Goal: Task Accomplishment & Management: Complete application form

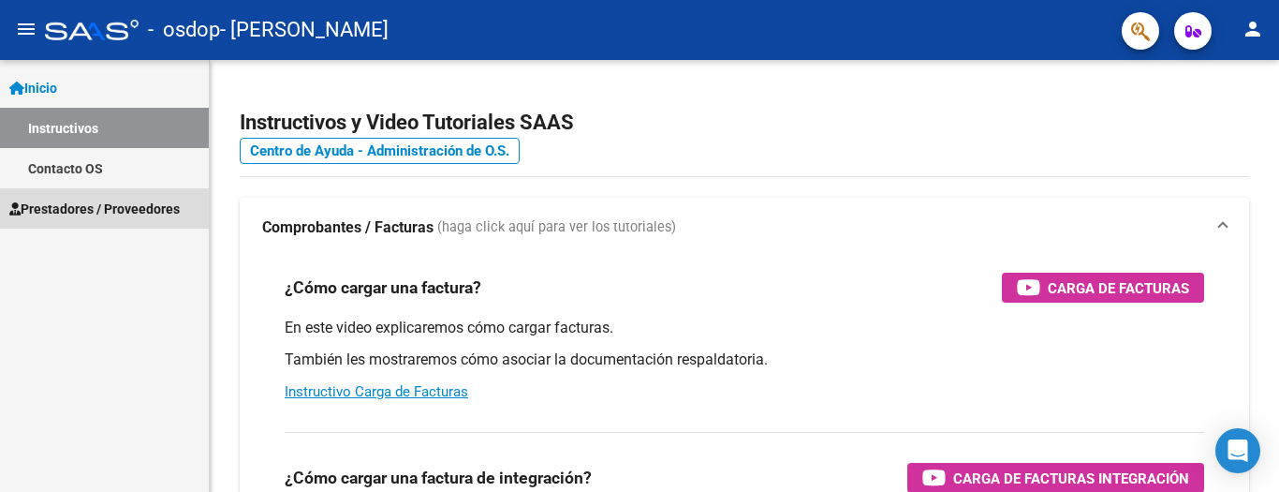
click at [59, 199] on span "Prestadores / Proveedores" at bounding box center [94, 209] width 170 height 21
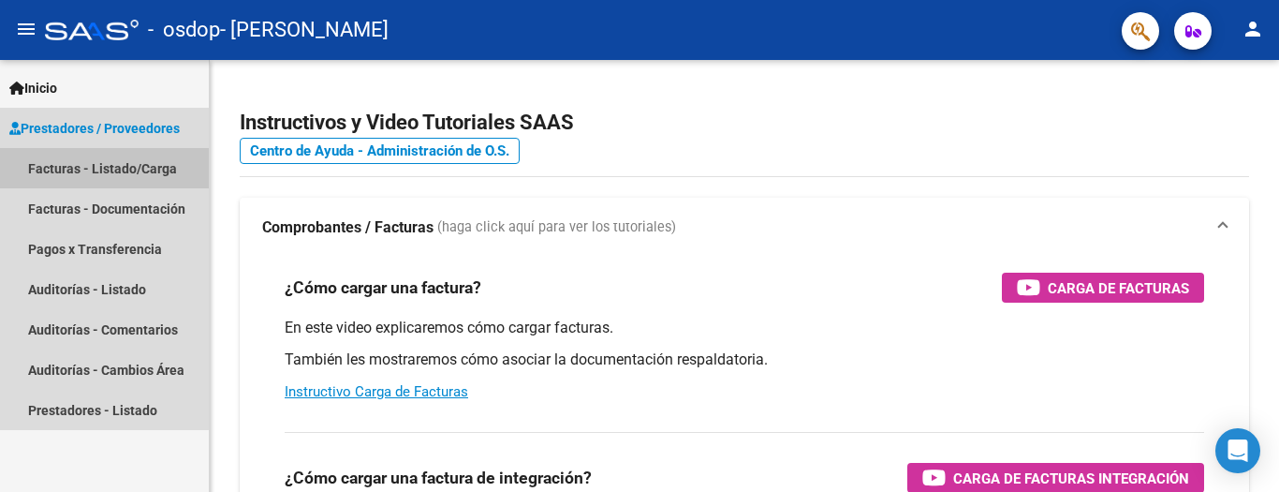
click at [60, 168] on link "Facturas - Listado/Carga" at bounding box center [104, 168] width 209 height 40
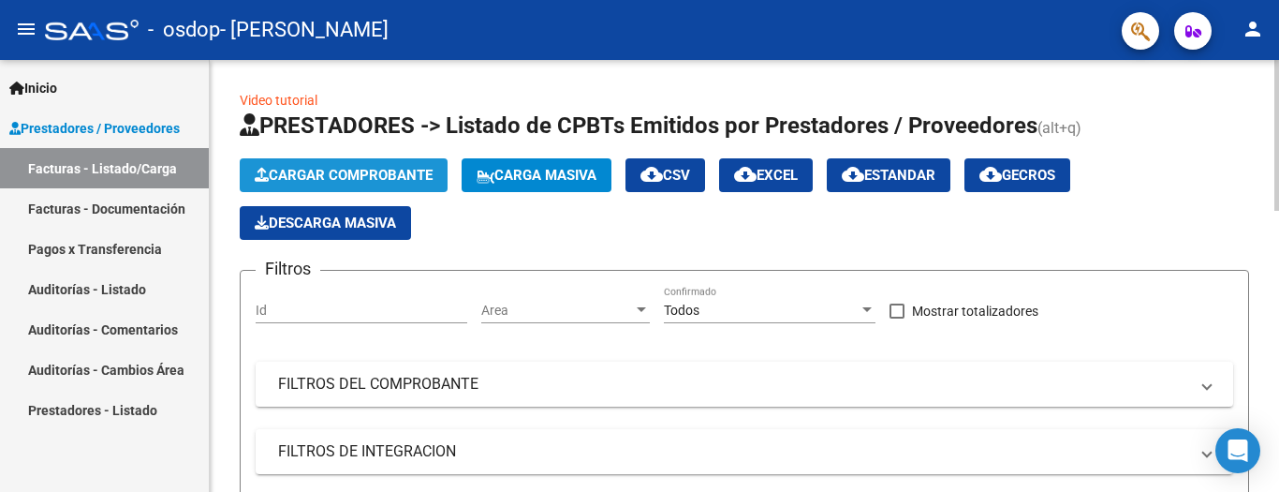
click at [332, 174] on span "Cargar Comprobante" at bounding box center [344, 175] width 178 height 17
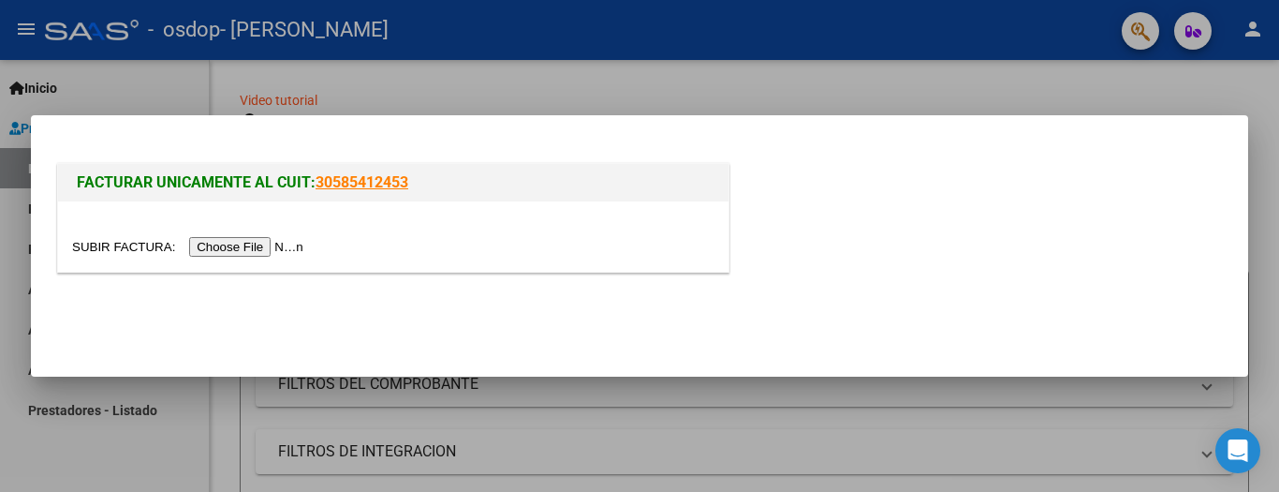
click at [273, 251] on input "file" at bounding box center [190, 247] width 237 height 20
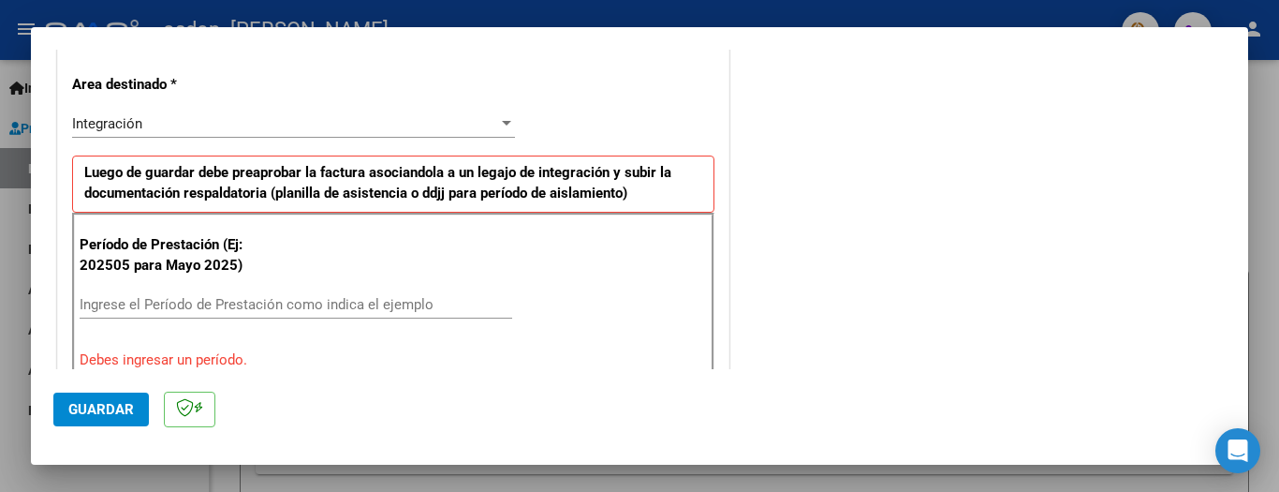
scroll to position [454, 0]
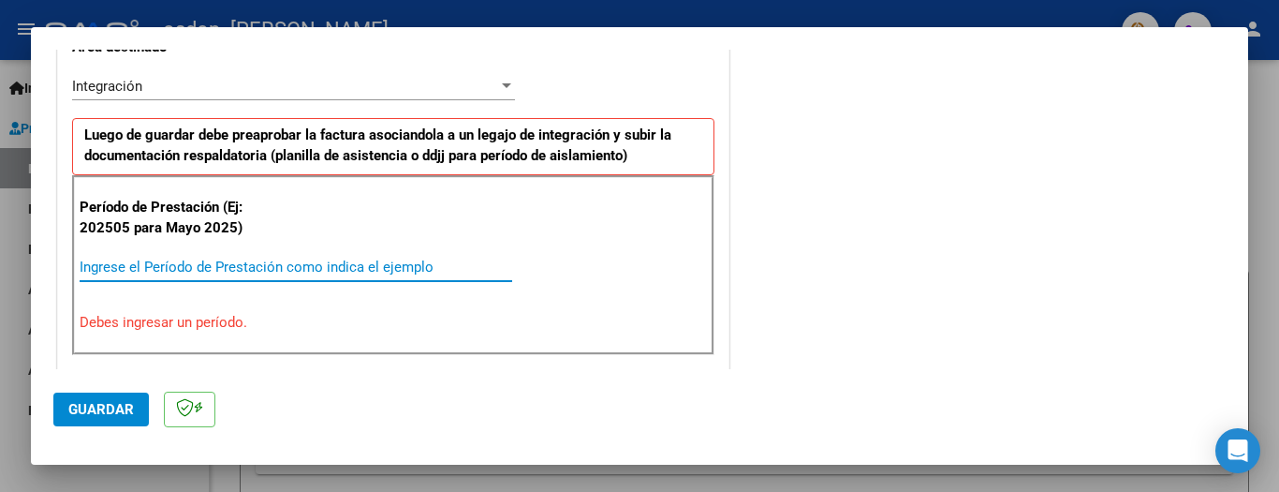
click at [115, 264] on input "Ingrese el Período de Prestación como indica el ejemplo" at bounding box center [296, 267] width 433 height 17
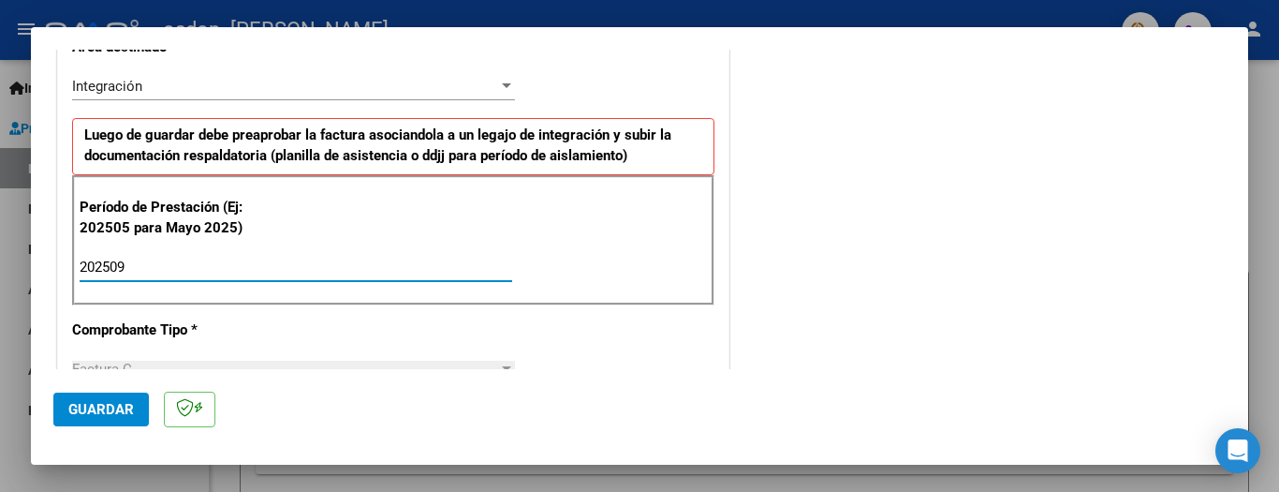
type input "202509"
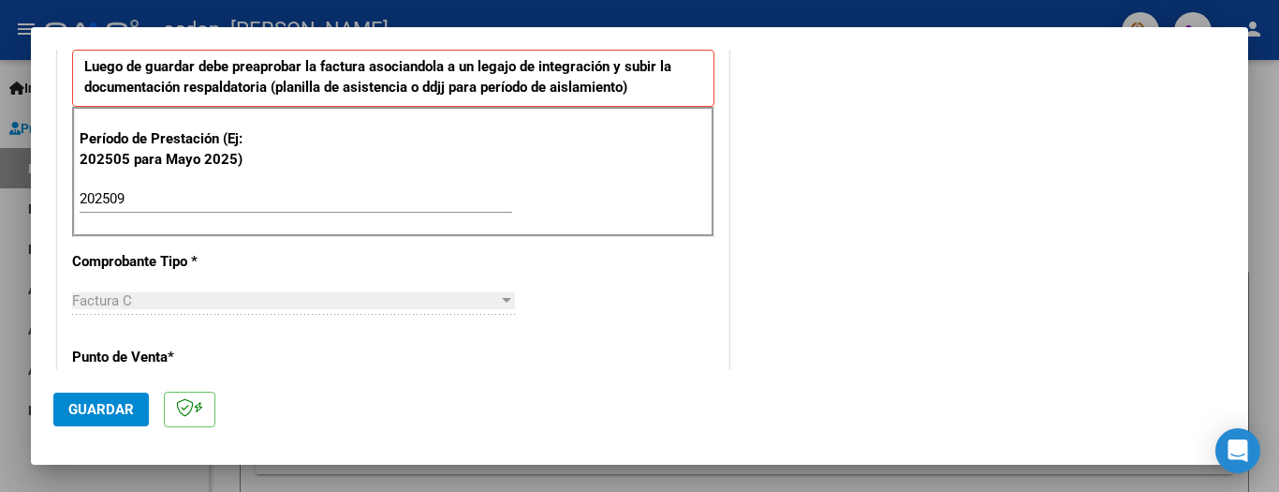
scroll to position [529, 0]
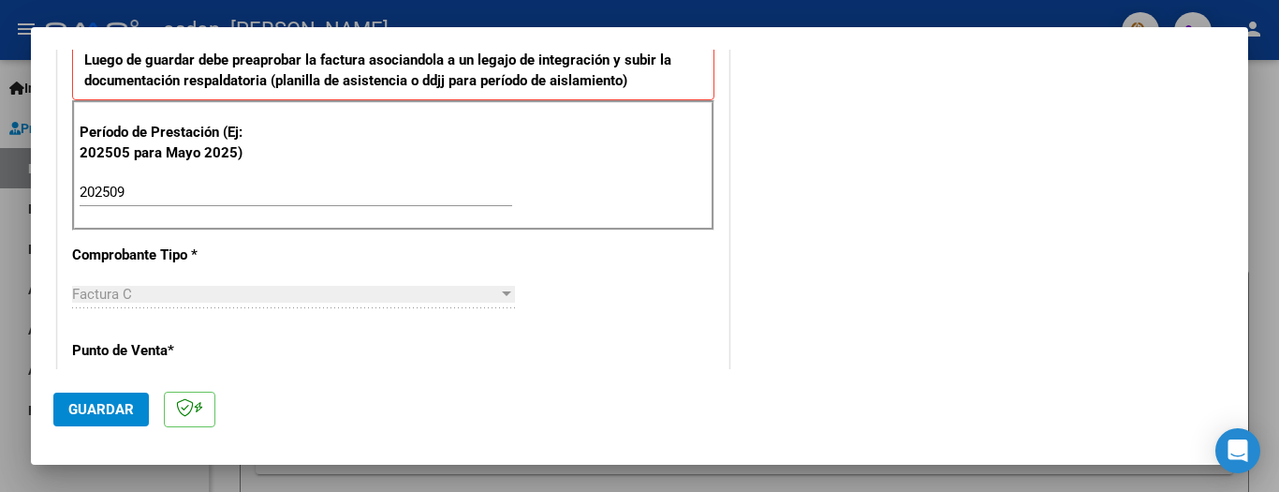
click at [502, 294] on div at bounding box center [506, 293] width 9 height 5
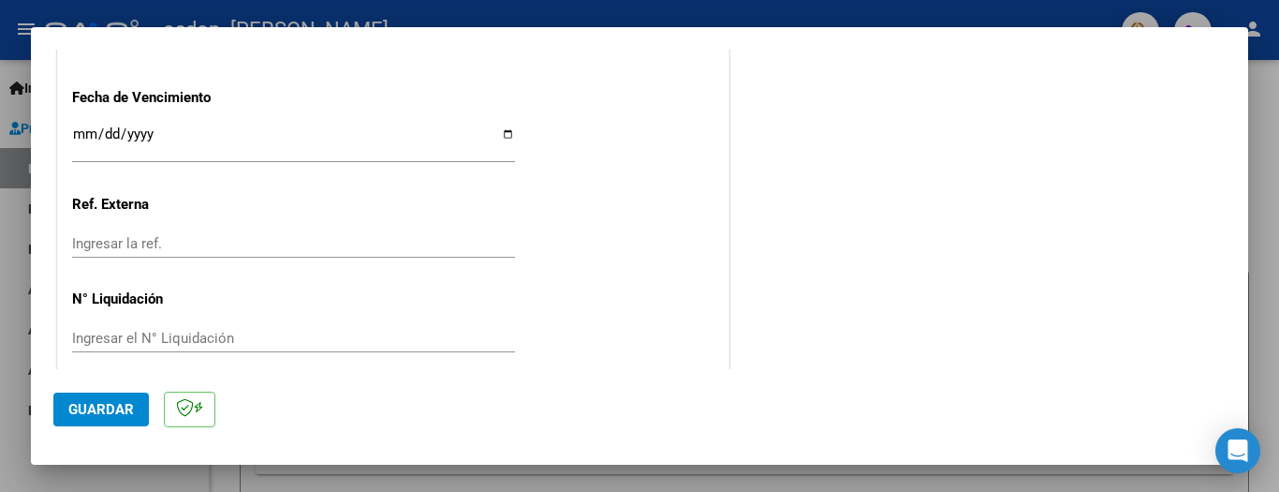
scroll to position [1329, 0]
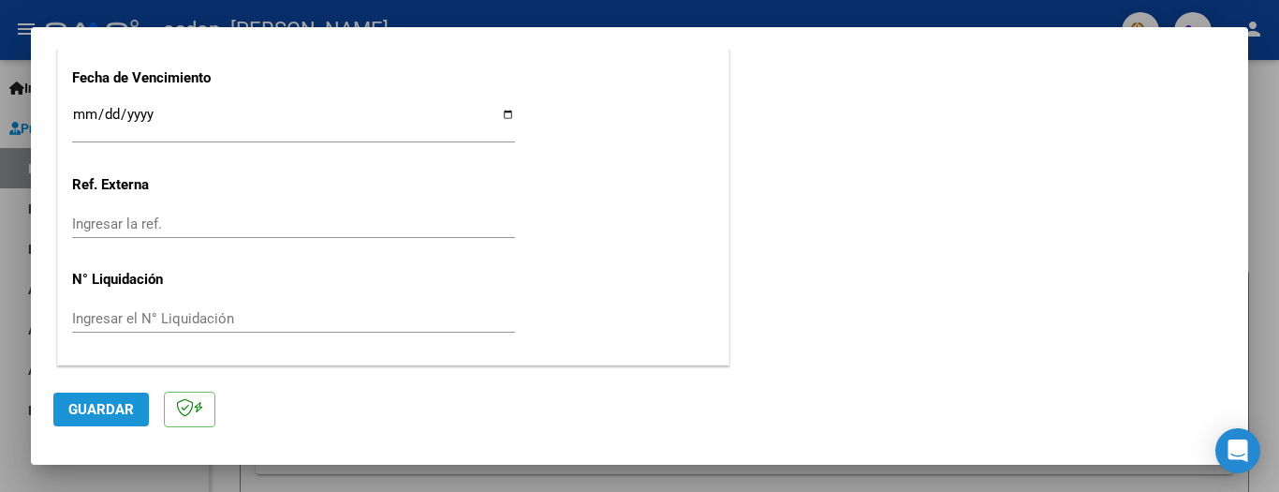
click at [114, 409] on span "Guardar" at bounding box center [101, 409] width 66 height 17
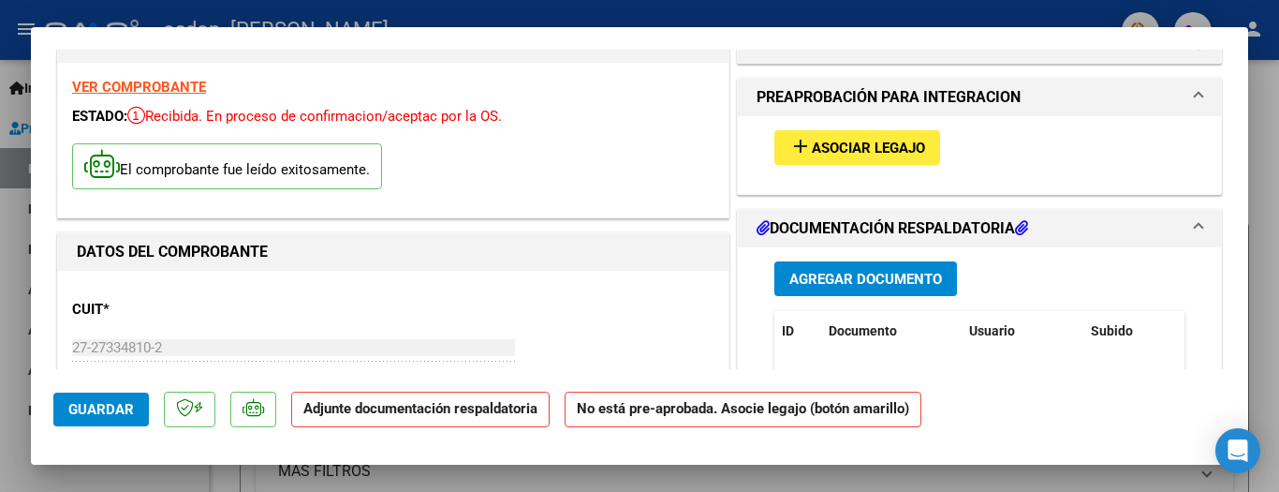
scroll to position [24, 0]
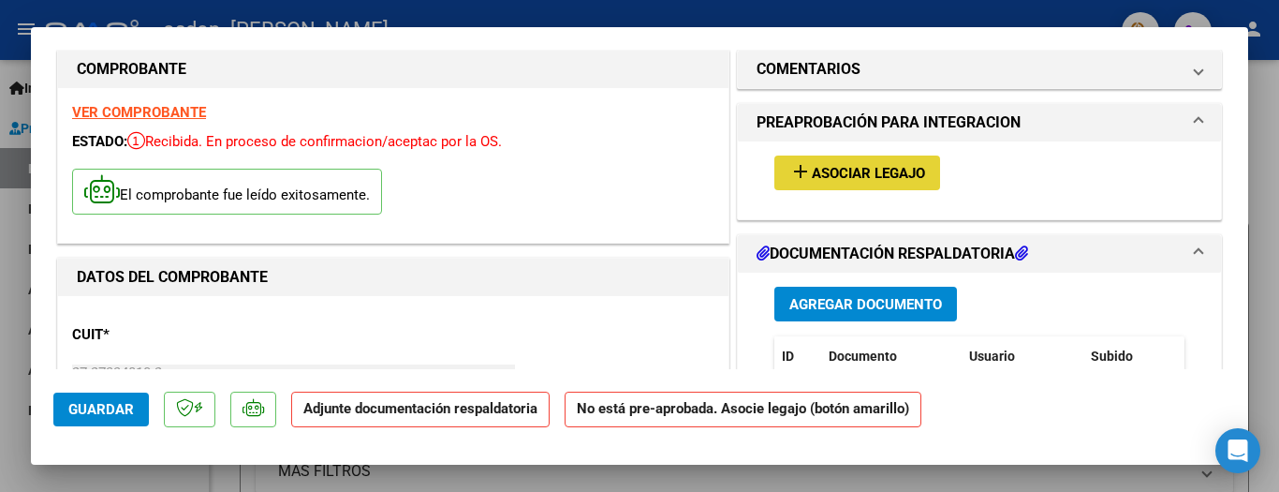
click at [832, 177] on span "Asociar Legajo" at bounding box center [868, 173] width 113 height 17
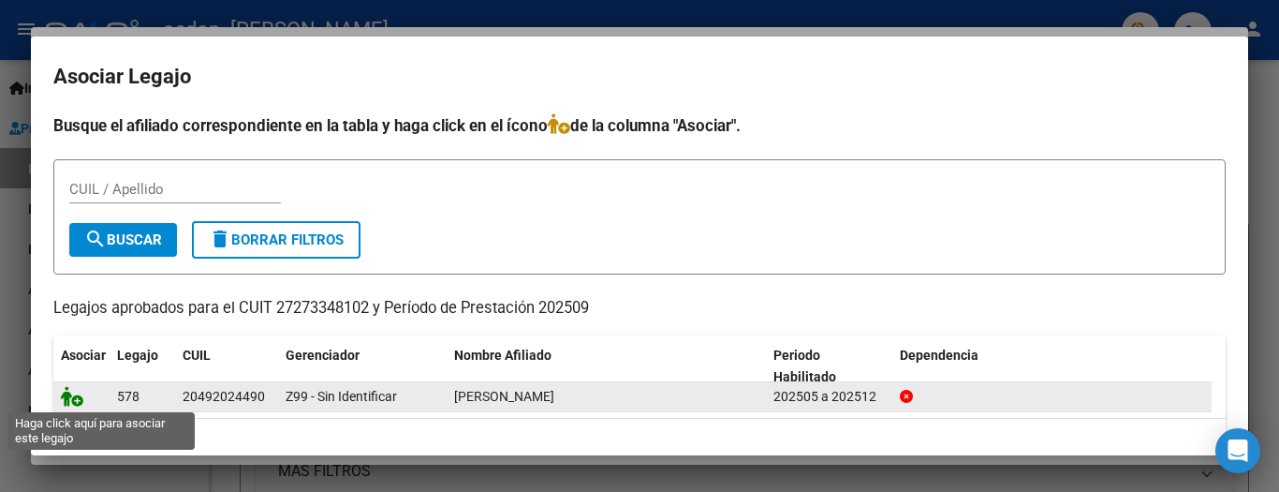
click at [72, 403] on icon at bounding box center [72, 396] width 22 height 21
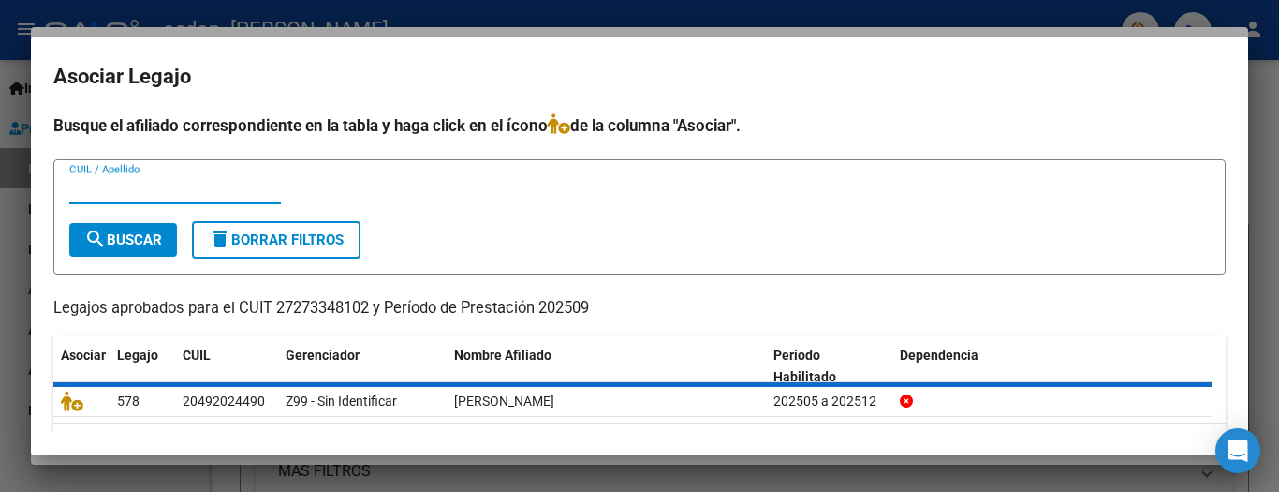
click at [111, 184] on input "CUIL / Apellido" at bounding box center [175, 189] width 212 height 17
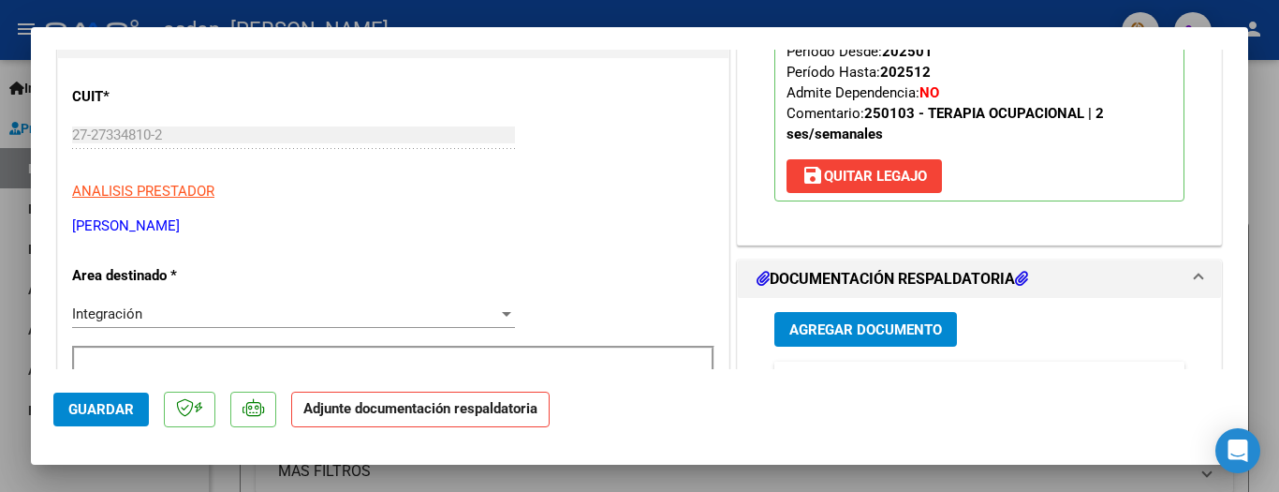
scroll to position [362, 0]
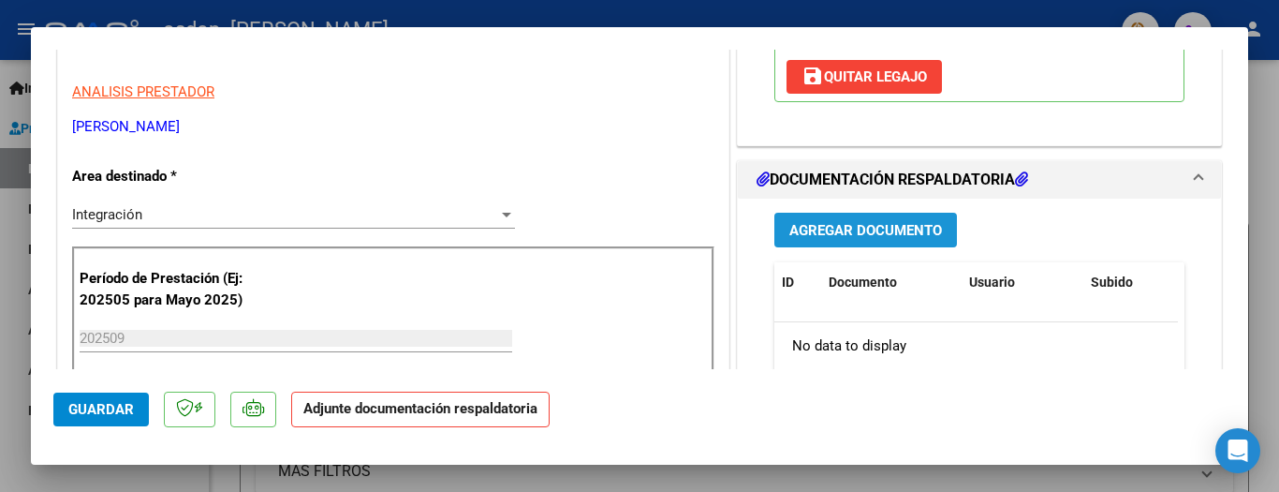
click at [836, 230] on span "Agregar Documento" at bounding box center [866, 230] width 153 height 17
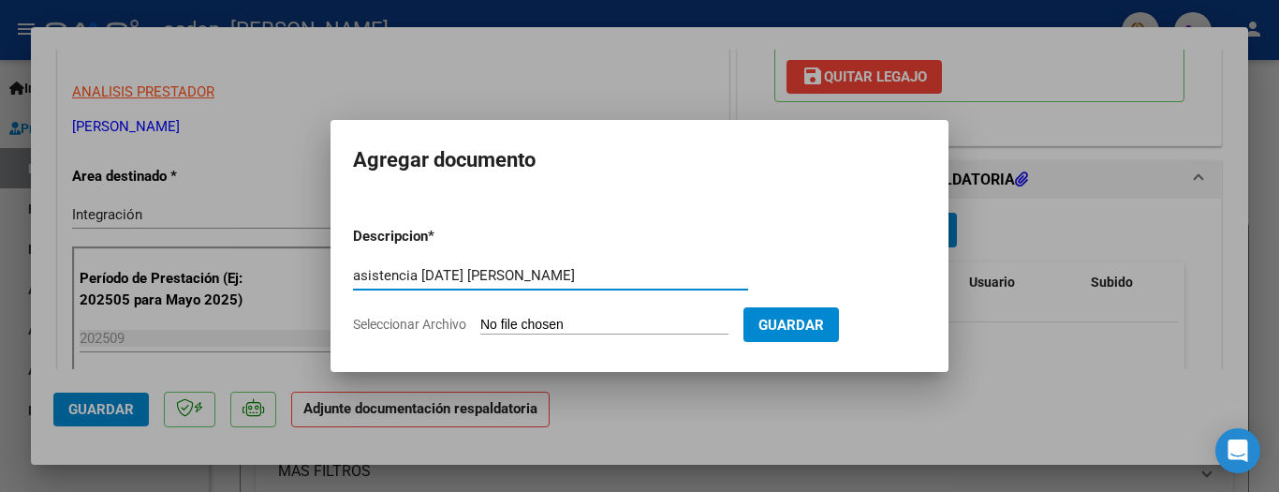
type input "asistencia septiembre 25 Agustin PINtos"
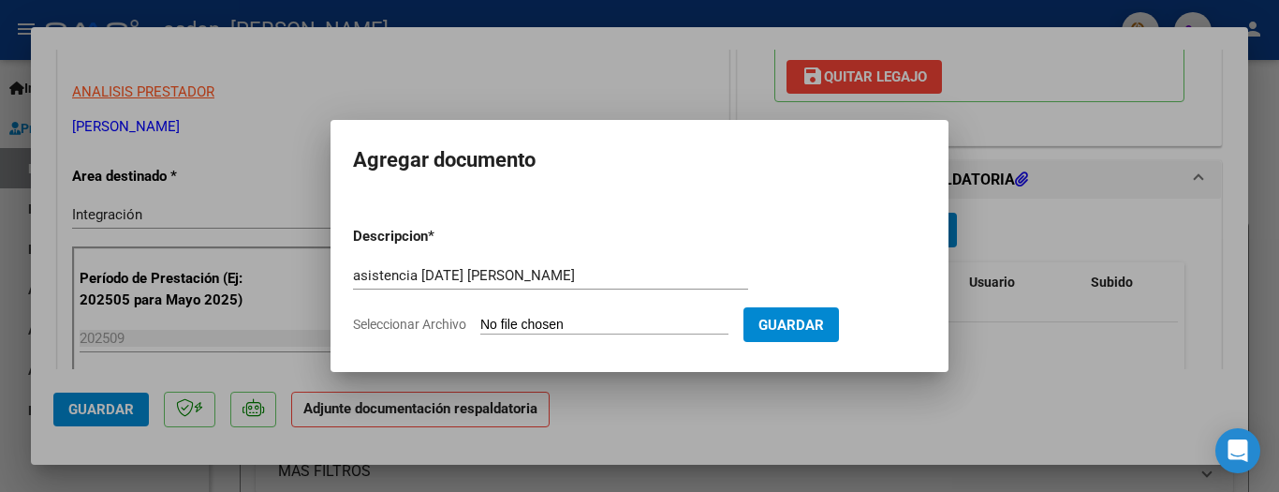
click at [573, 330] on input "Seleccionar Archivo" at bounding box center [604, 326] width 248 height 18
type input "C:\fakepath\asistencia [DATE] [PERSON_NAME].pdf"
click at [578, 324] on input "Seleccionar Archivo" at bounding box center [604, 326] width 248 height 18
type input "C:\fakepath\asistencia [DATE] [PERSON_NAME].pdf"
click at [561, 326] on input "Seleccionar Archivo" at bounding box center [604, 326] width 248 height 18
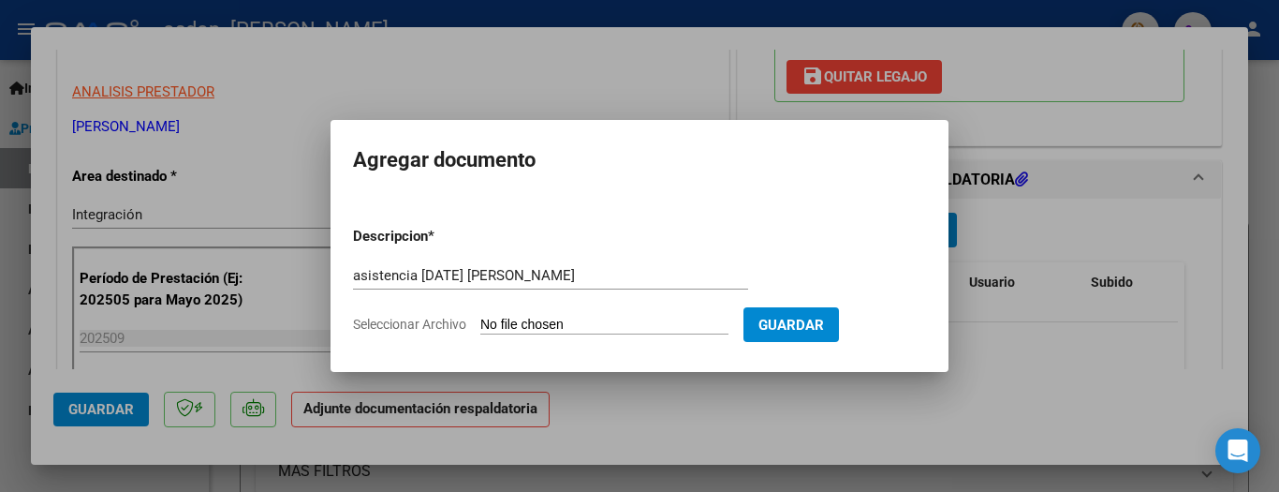
type input "C:\fakepath\asistencia [DATE] [PERSON_NAME].pdf"
click at [660, 424] on div at bounding box center [639, 246] width 1279 height 492
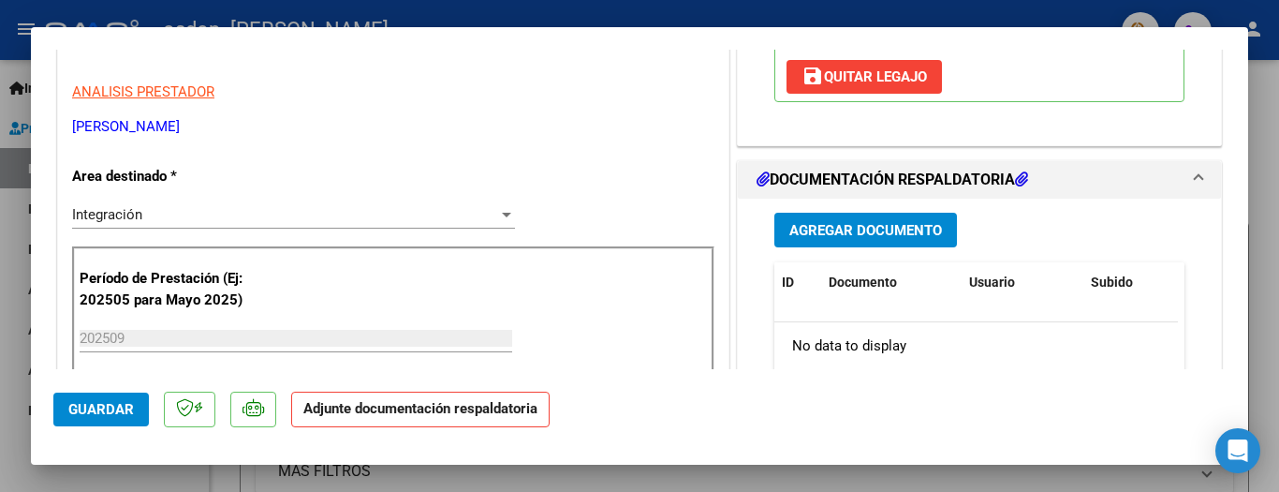
click at [413, 418] on p "Adjunte documentación respaldatoria" at bounding box center [420, 410] width 259 height 37
click at [528, 412] on strong "Adjunte documentación respaldatoria" at bounding box center [420, 408] width 234 height 17
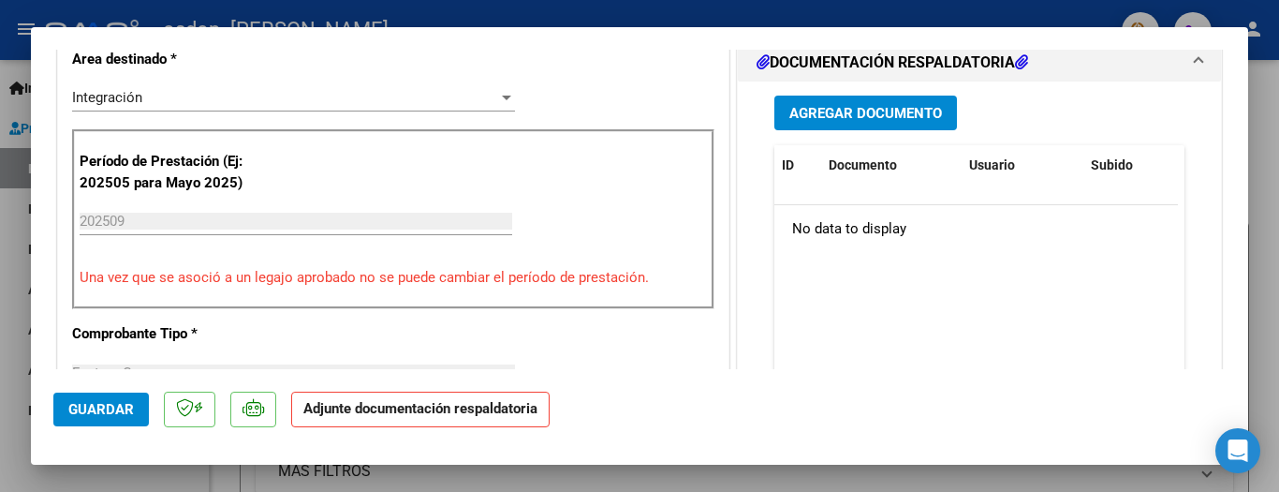
scroll to position [511, 0]
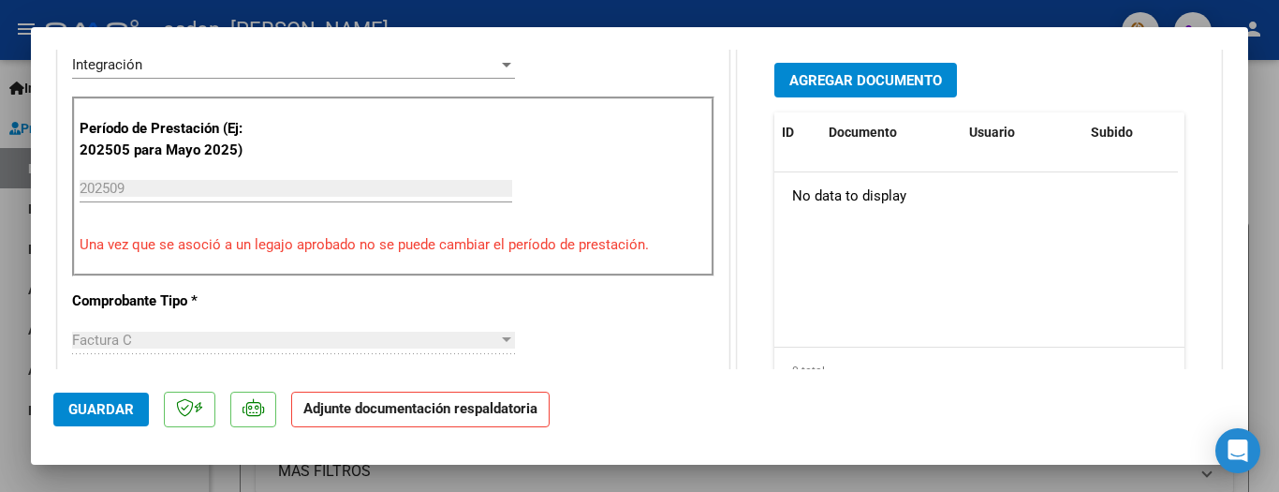
click at [388, 416] on strong "Adjunte documentación respaldatoria" at bounding box center [420, 408] width 234 height 17
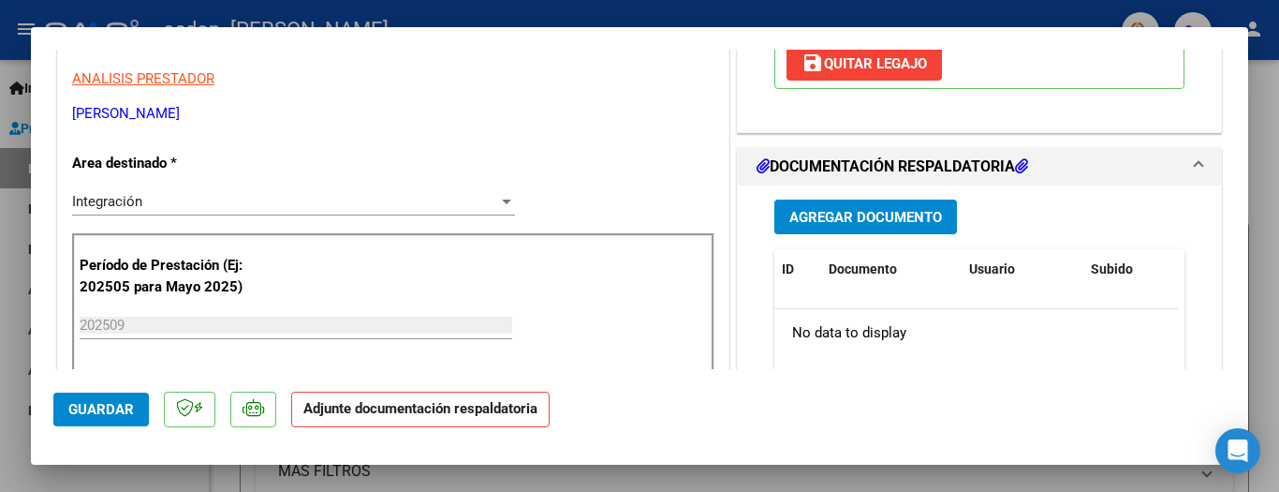
scroll to position [412, 0]
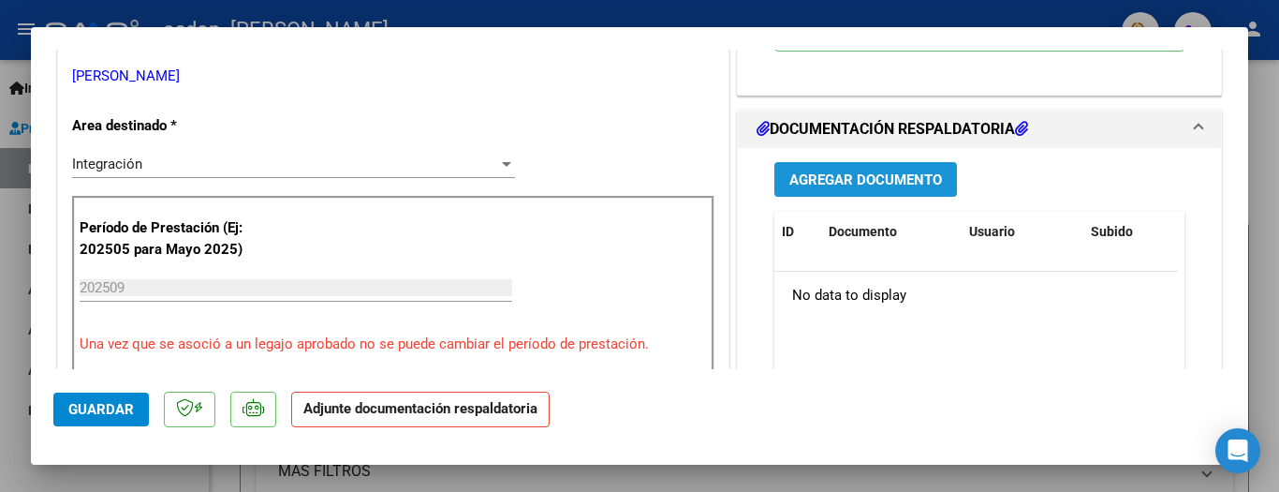
click at [843, 178] on span "Agregar Documento" at bounding box center [866, 179] width 153 height 17
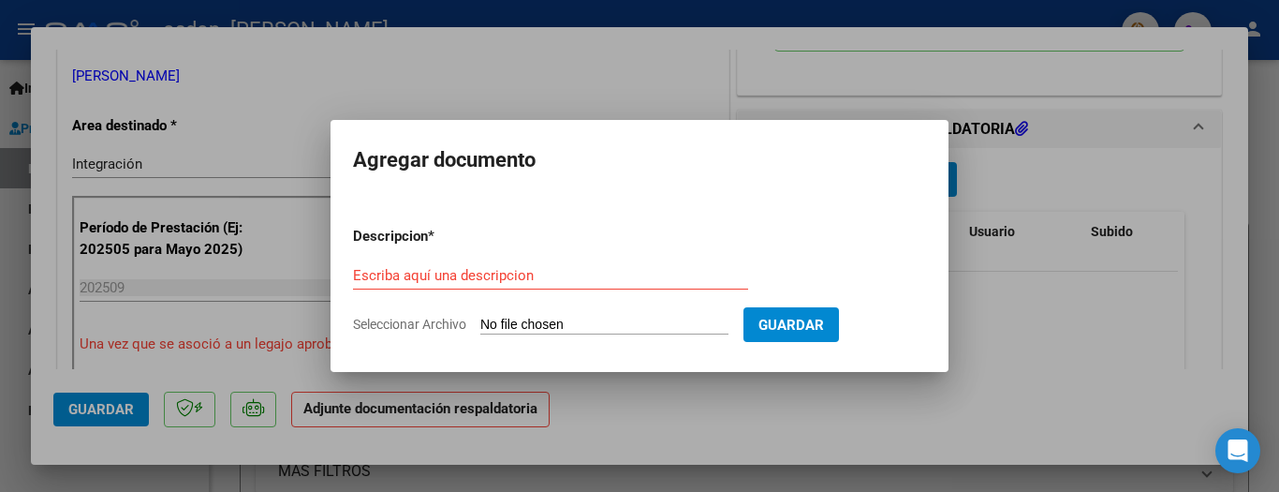
click at [584, 328] on input "Seleccionar Archivo" at bounding box center [604, 326] width 248 height 18
type input "C:\fakepath\asistencia [DATE] [PERSON_NAME].pdf"
click at [557, 325] on input "Seleccionar Archivo" at bounding box center [604, 326] width 248 height 18
type input "C:\fakepath\asistencia [DATE] [PERSON_NAME].pdf"
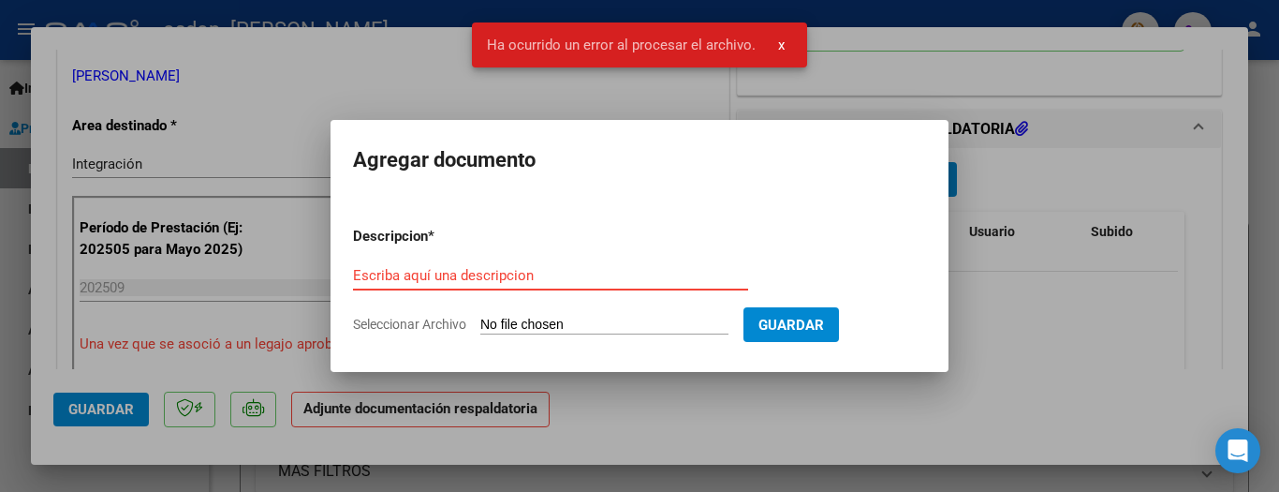
click at [506, 274] on input "Escriba aquí una descripcion" at bounding box center [550, 275] width 395 height 17
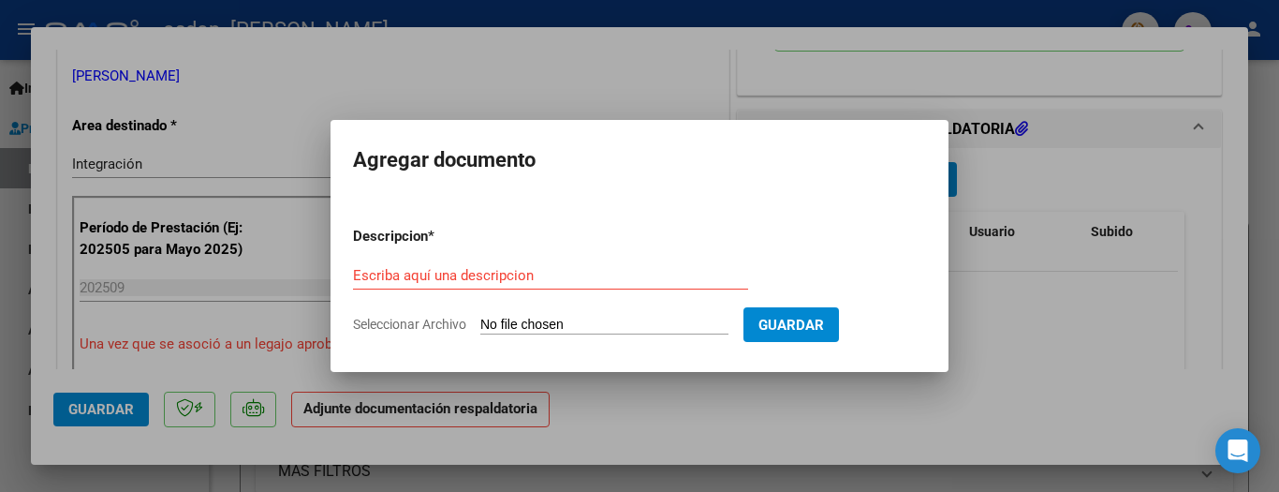
click at [377, 241] on p "Descripcion *" at bounding box center [439, 237] width 172 height 22
click at [1071, 377] on div at bounding box center [639, 246] width 1279 height 492
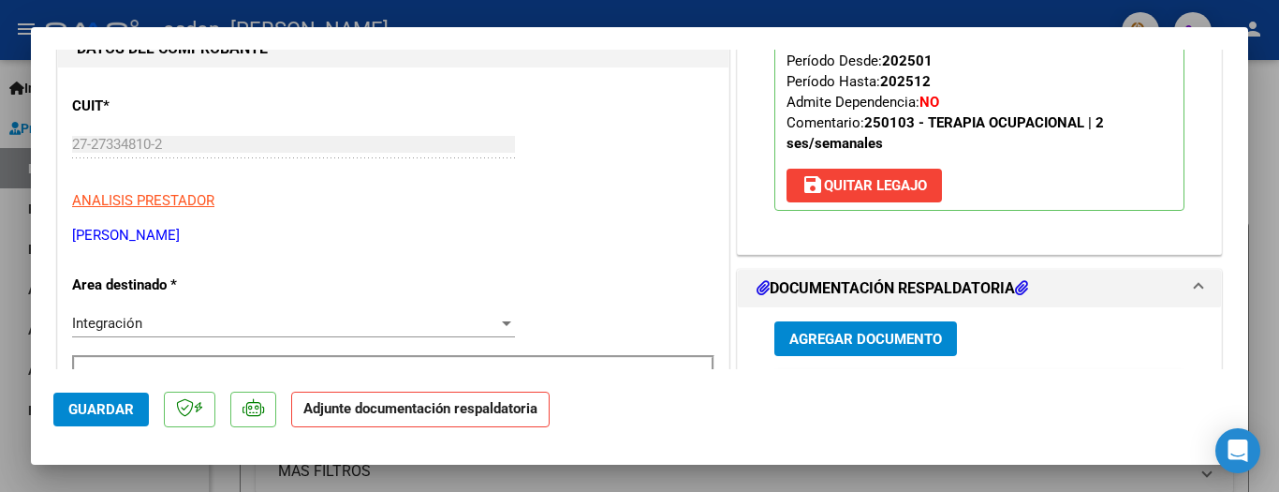
scroll to position [213, 0]
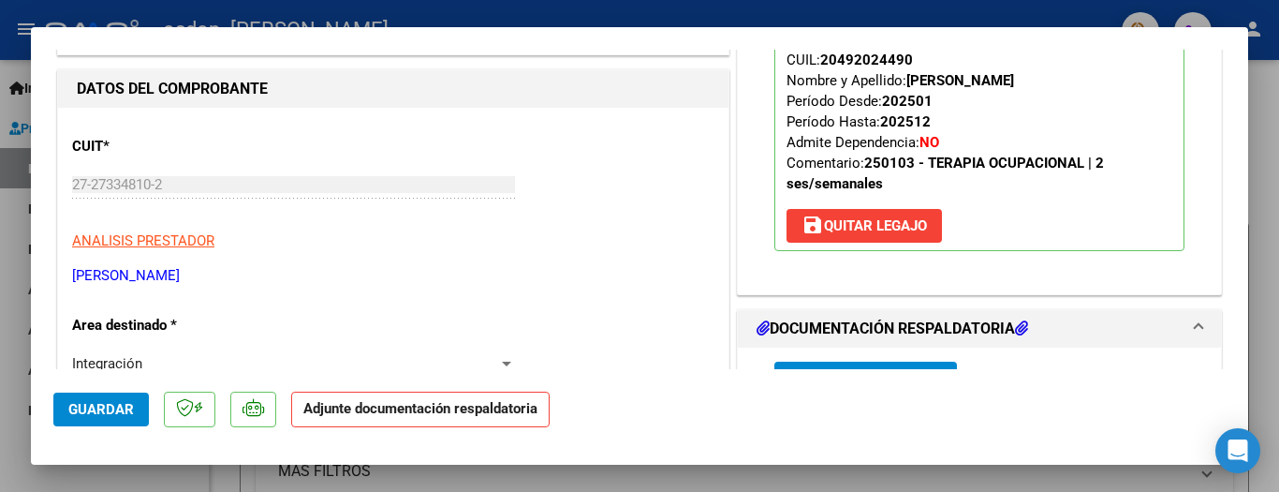
click at [758, 323] on icon at bounding box center [763, 327] width 13 height 15
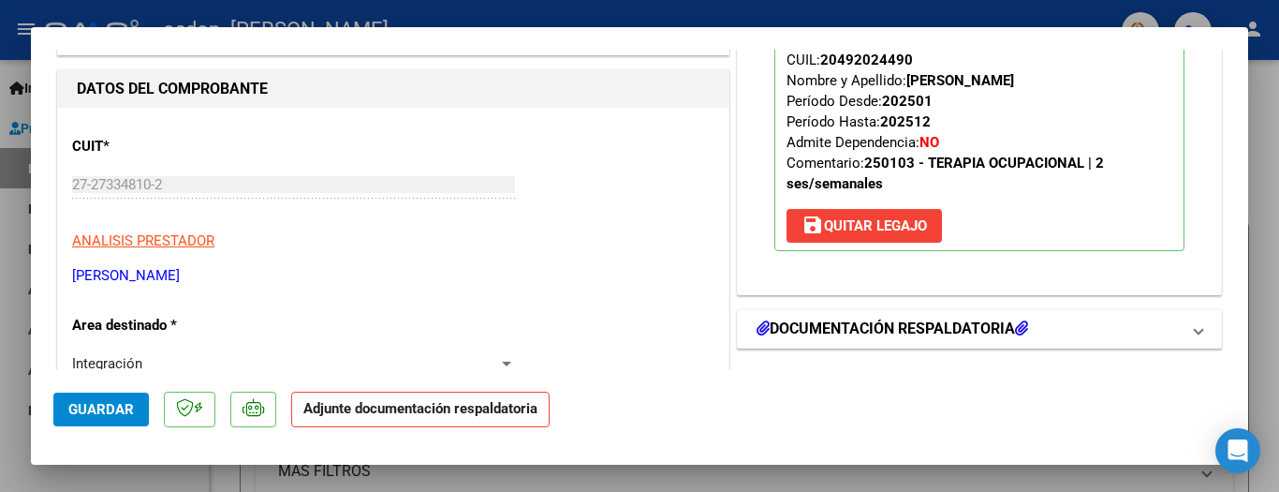
click at [758, 323] on icon at bounding box center [763, 327] width 13 height 15
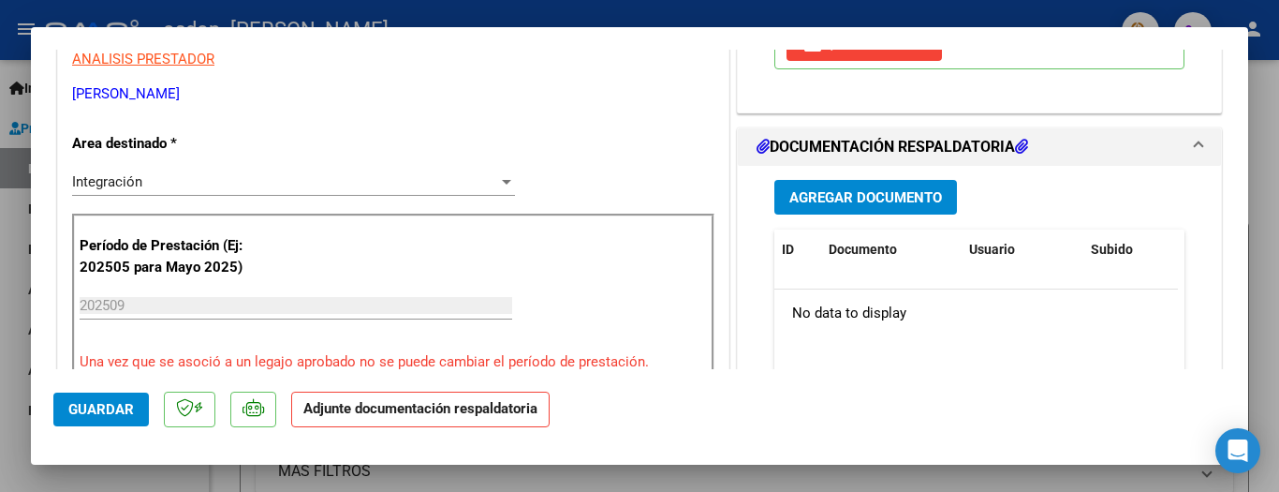
scroll to position [400, 0]
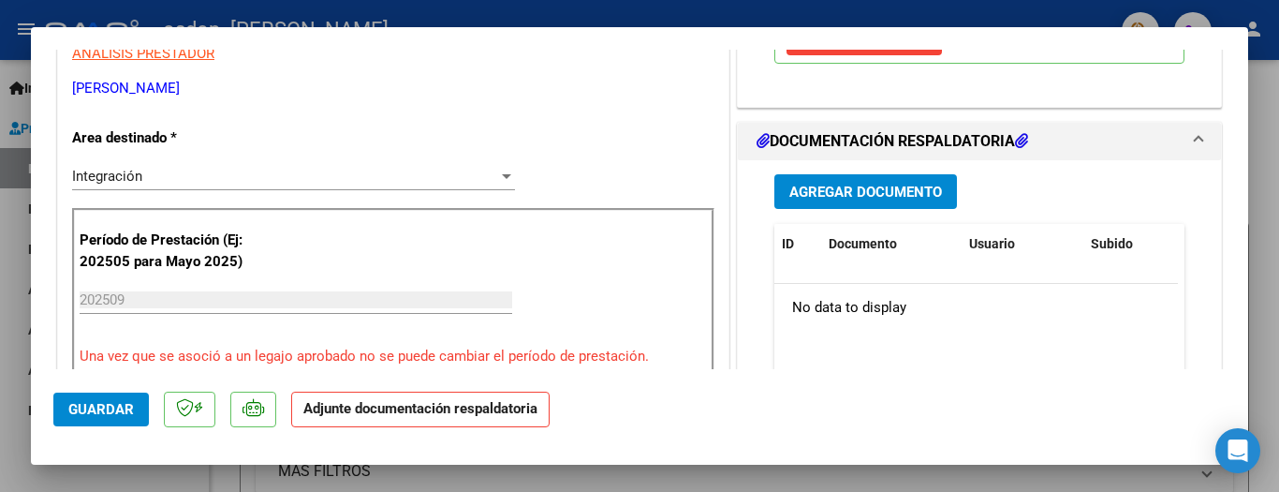
click at [825, 194] on span "Agregar Documento" at bounding box center [866, 192] width 153 height 17
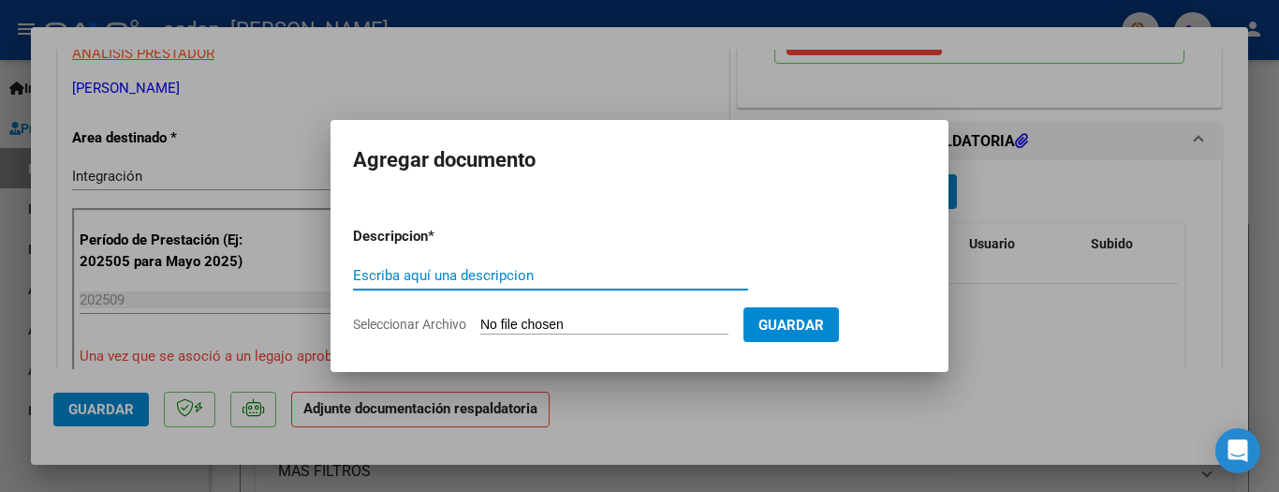
click at [593, 328] on input "Seleccionar Archivo" at bounding box center [604, 326] width 248 height 18
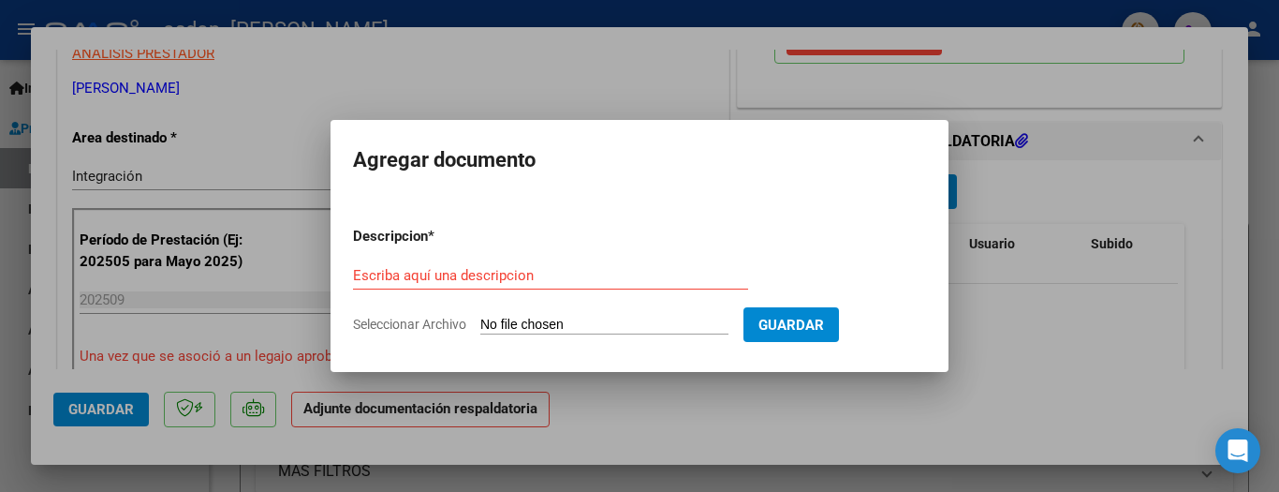
type input "C:\fakepath\asistencia [DATE] [PERSON_NAME].pdf"
click at [646, 329] on input "Seleccionar Archivo" at bounding box center [604, 326] width 248 height 18
type input "C:\fakepath\asistencia [DATE] [PERSON_NAME].pdf"
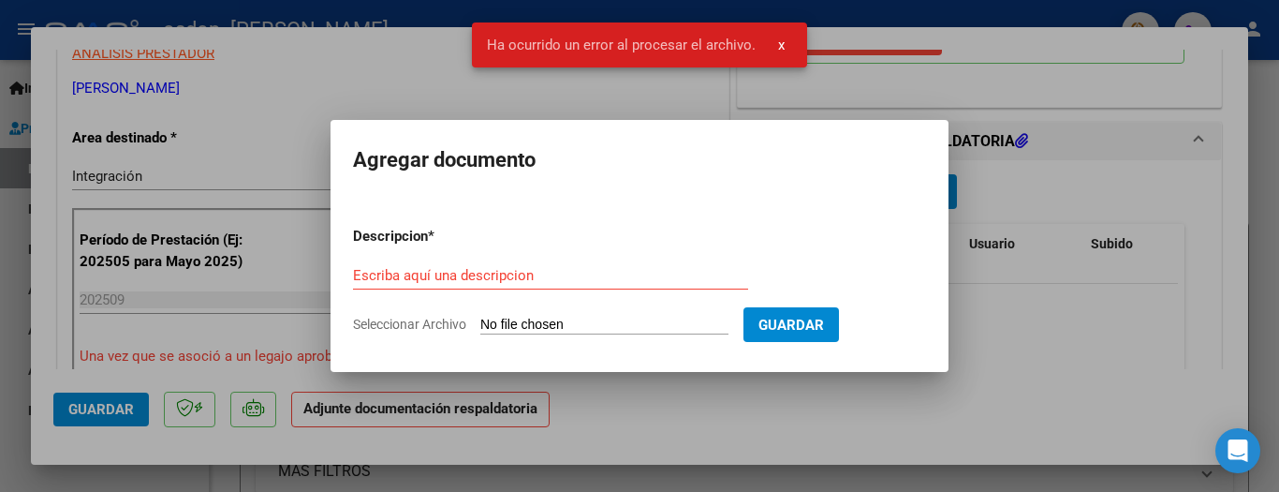
click at [504, 327] on input "Seleccionar Archivo" at bounding box center [604, 326] width 248 height 18
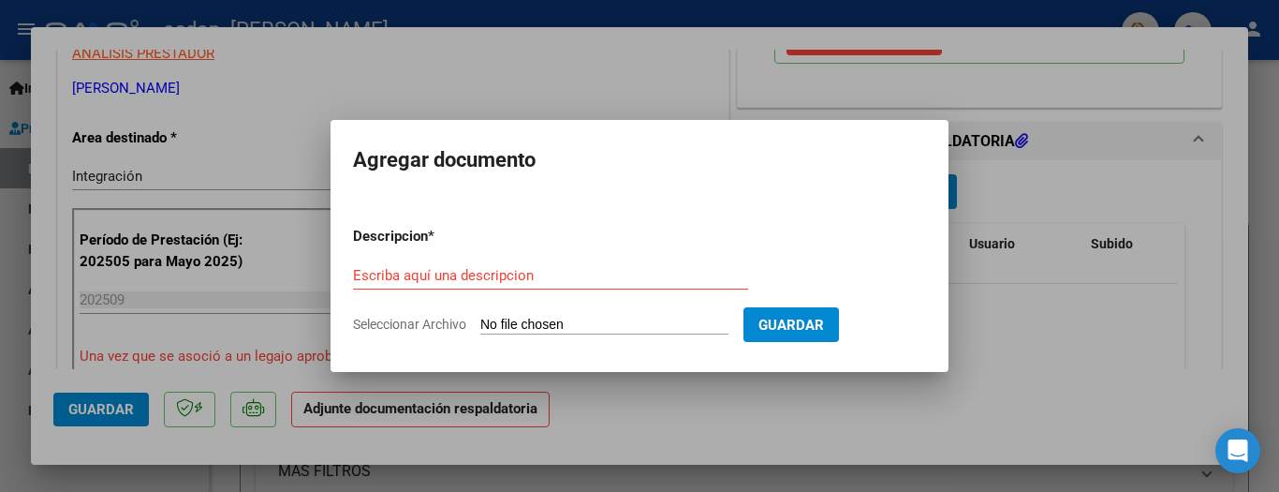
click at [713, 414] on div at bounding box center [639, 246] width 1279 height 492
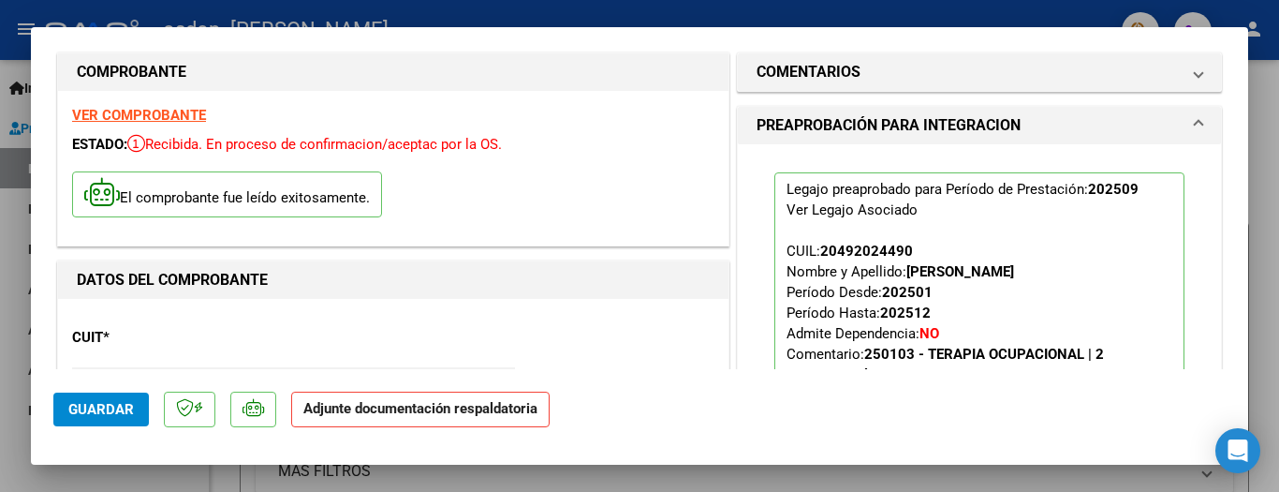
scroll to position [0, 0]
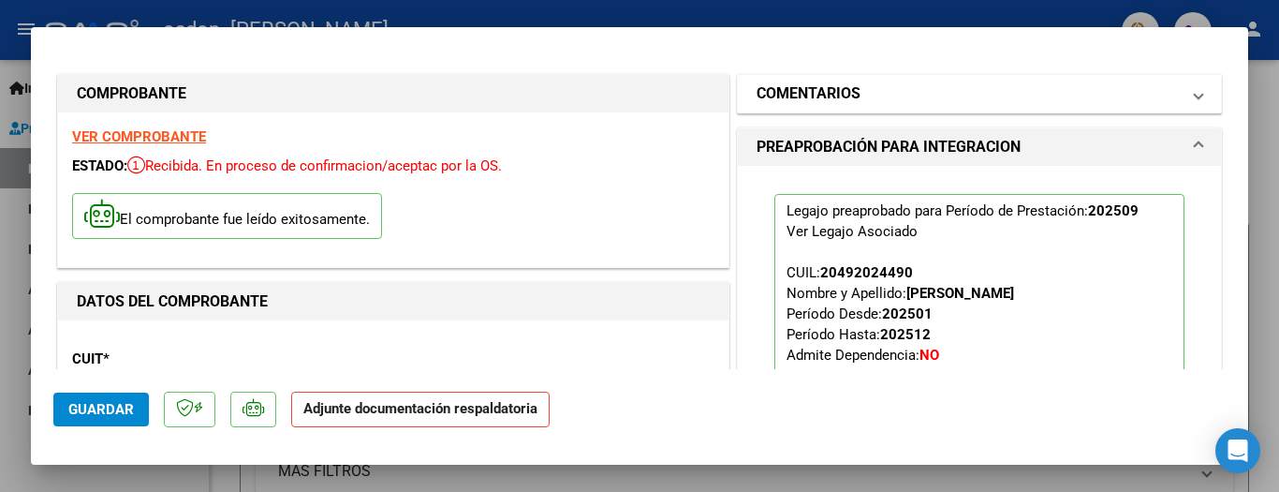
click at [1195, 97] on span at bounding box center [1198, 93] width 7 height 22
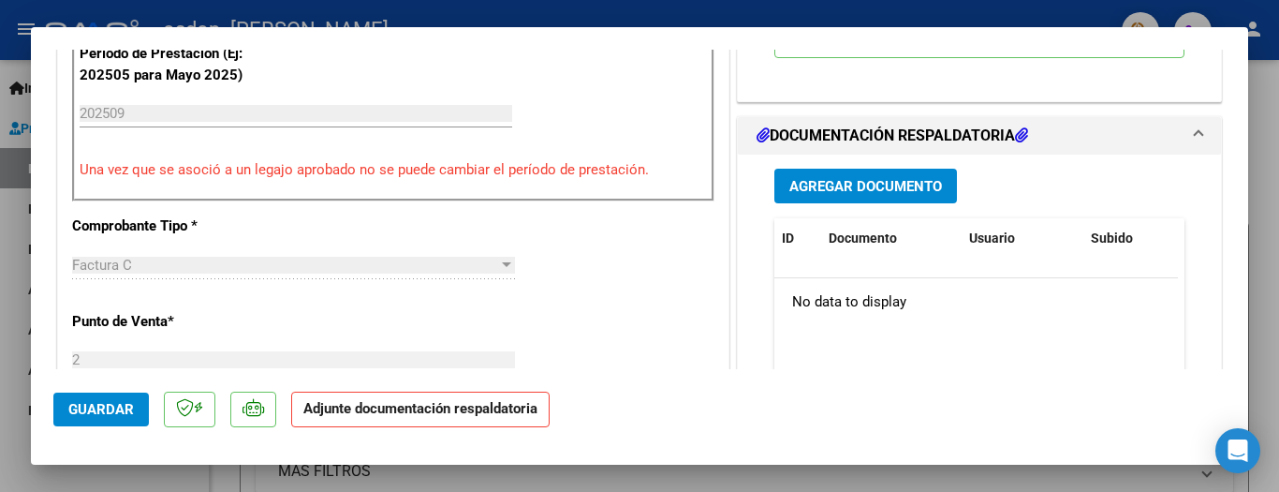
scroll to position [624, 0]
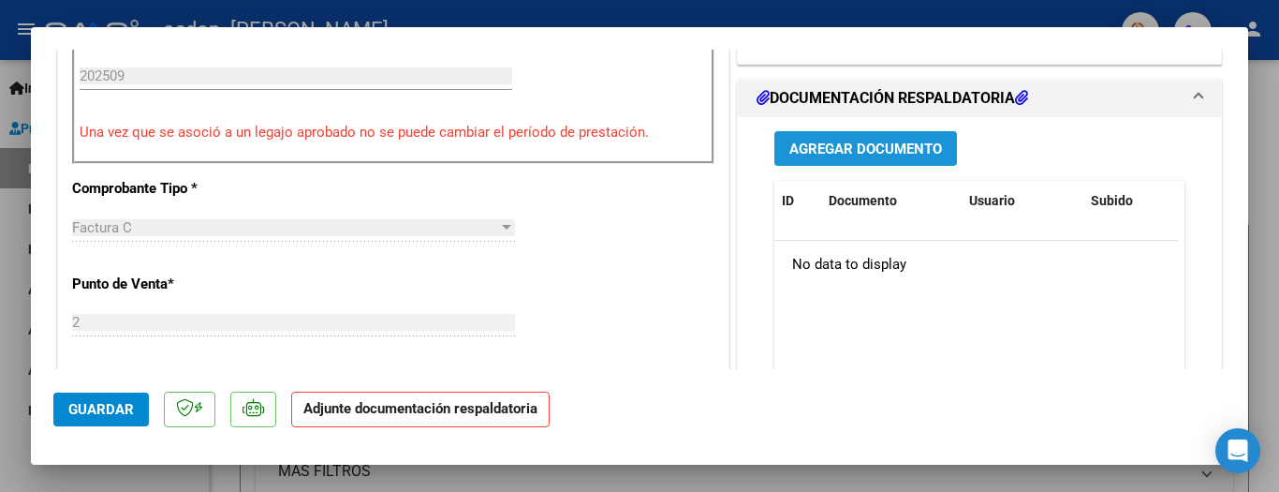
click at [897, 145] on span "Agregar Documento" at bounding box center [866, 148] width 153 height 17
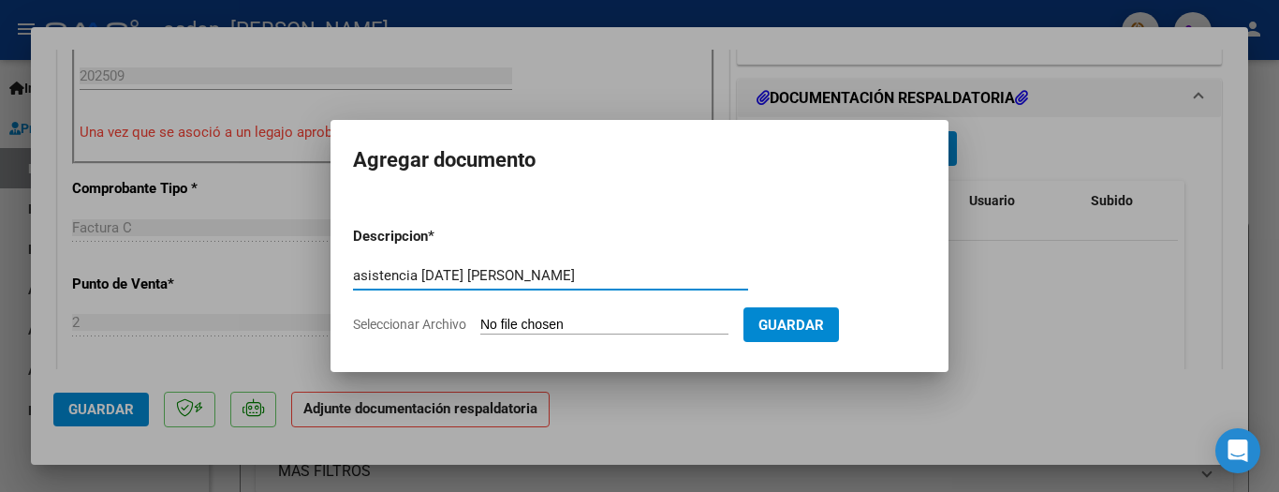
type input "asistencia sept 25 Pintos"
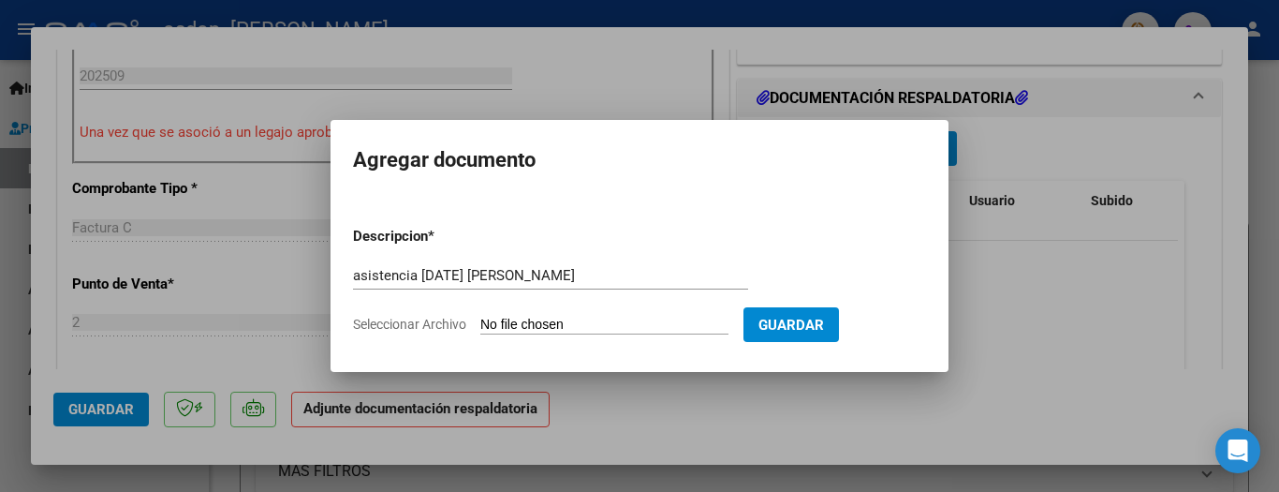
click at [597, 328] on input "Seleccionar Archivo" at bounding box center [604, 326] width 248 height 18
type input "C:\fakepath\asistencia [DATE] [PERSON_NAME].pdf"
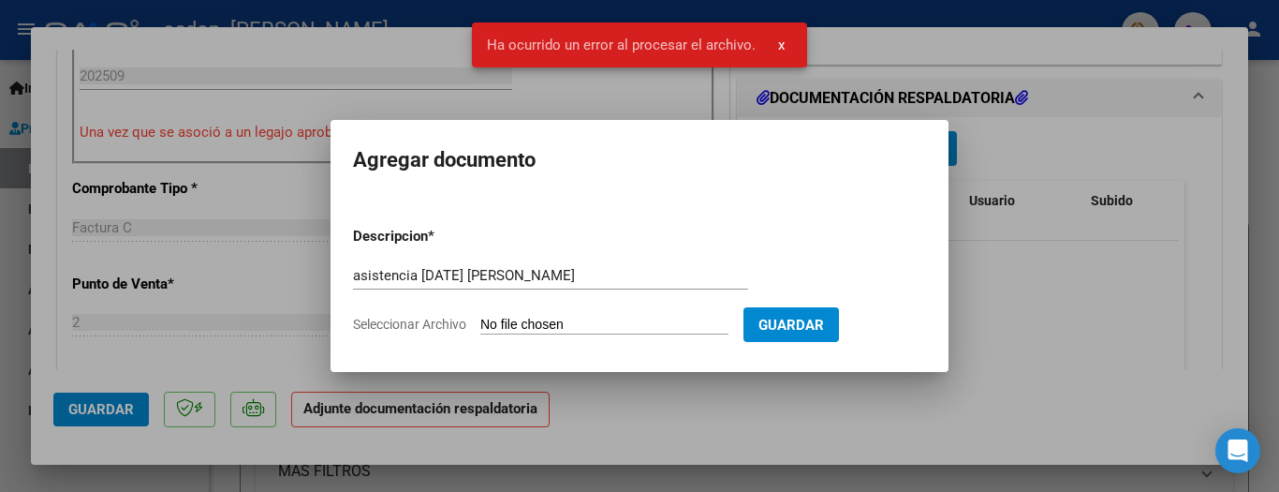
click at [631, 39] on span "Ha ocurrido un error al procesar el archivo." at bounding box center [621, 45] width 269 height 19
click at [628, 180] on mat-dialog-container "Agregar documento Descripcion * asistencia sept 25 Pintos Escriba aquí una desc…" at bounding box center [640, 245] width 618 height 251
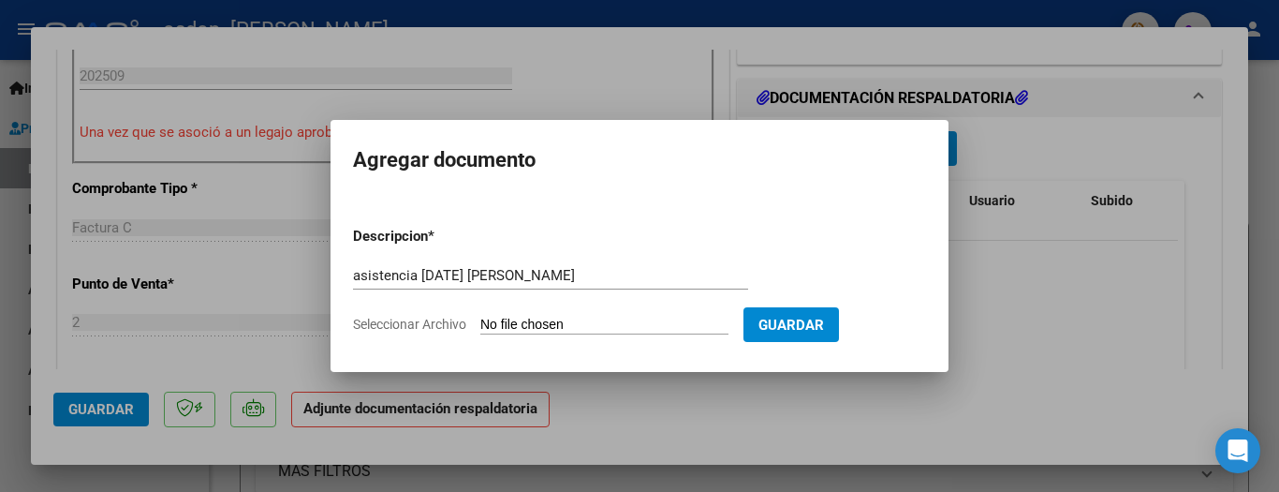
click at [571, 326] on input "Seleccionar Archivo" at bounding box center [604, 326] width 248 height 18
click at [834, 432] on div at bounding box center [639, 246] width 1279 height 492
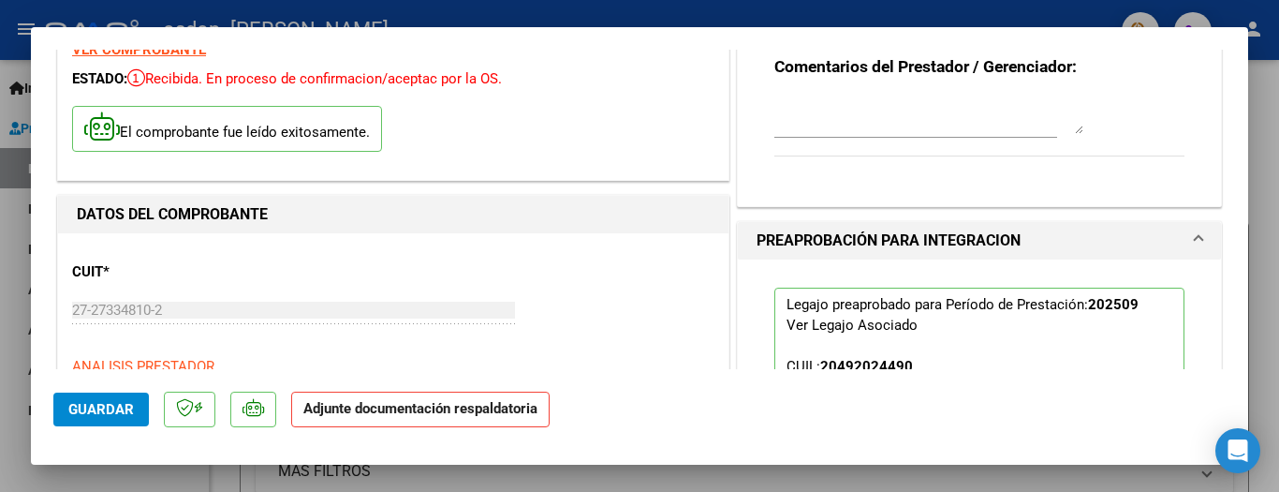
scroll to position [0, 0]
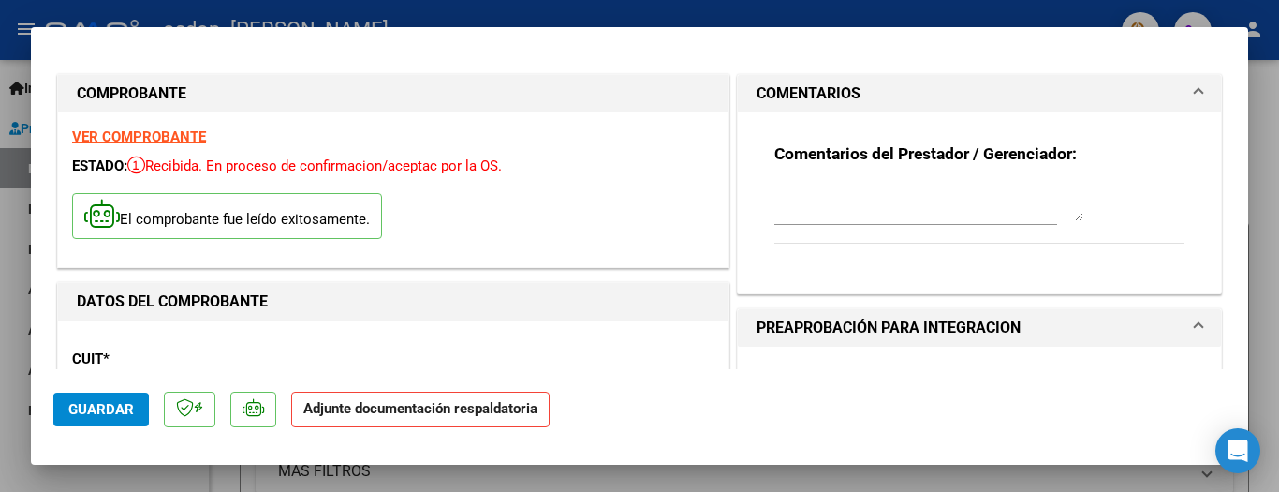
click at [820, 195] on textarea at bounding box center [929, 202] width 309 height 37
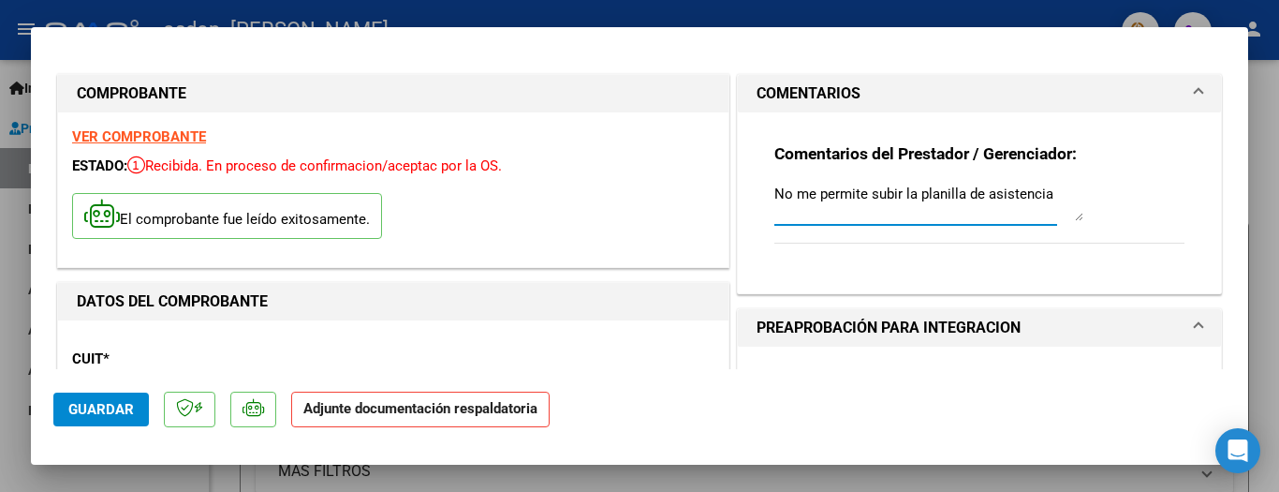
type textarea "No me permite subir la planilla de asistencia"
click at [777, 287] on div "Comentarios del Prestador / Gerenciador: No me permite subir la planilla de asi…" at bounding box center [979, 202] width 483 height 181
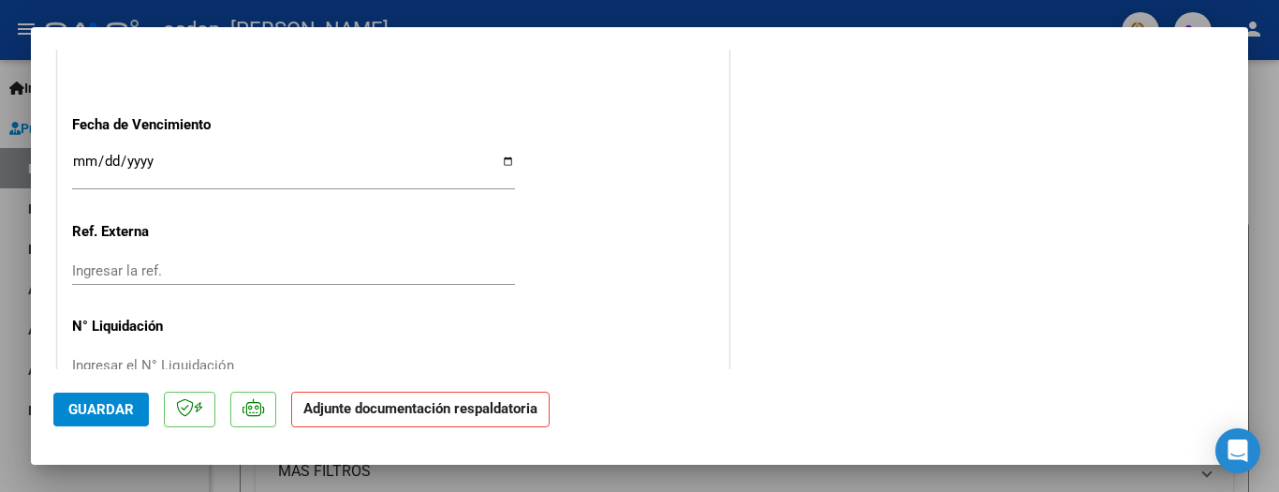
scroll to position [1357, 0]
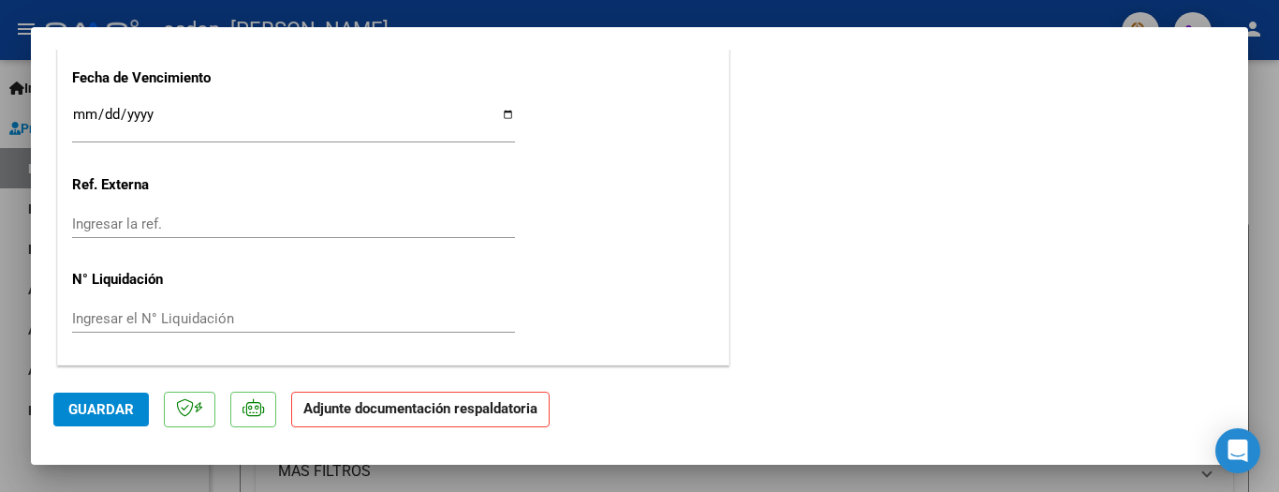
click at [480, 408] on strong "Adjunte documentación respaldatoria" at bounding box center [420, 408] width 234 height 17
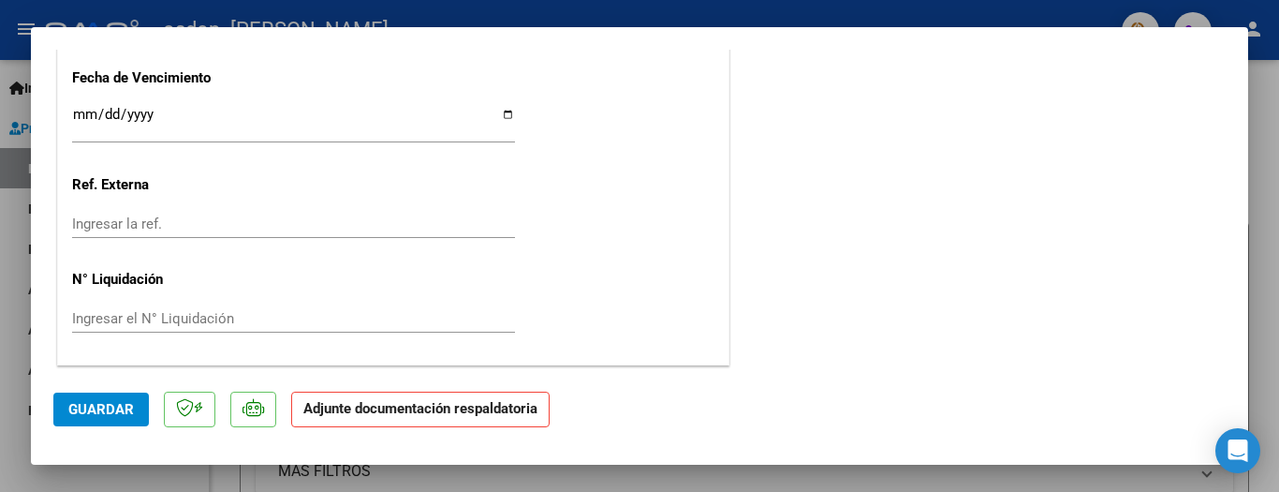
drag, startPoint x: 480, startPoint y: 408, endPoint x: 645, endPoint y: 393, distance: 165.5
click at [645, 393] on mat-dialog-actions "Guardar Adjunte documentación respaldatoria" at bounding box center [639, 406] width 1173 height 74
click at [114, 407] on span "Guardar" at bounding box center [101, 409] width 66 height 17
click at [117, 398] on button "Guardar" at bounding box center [101, 409] width 96 height 34
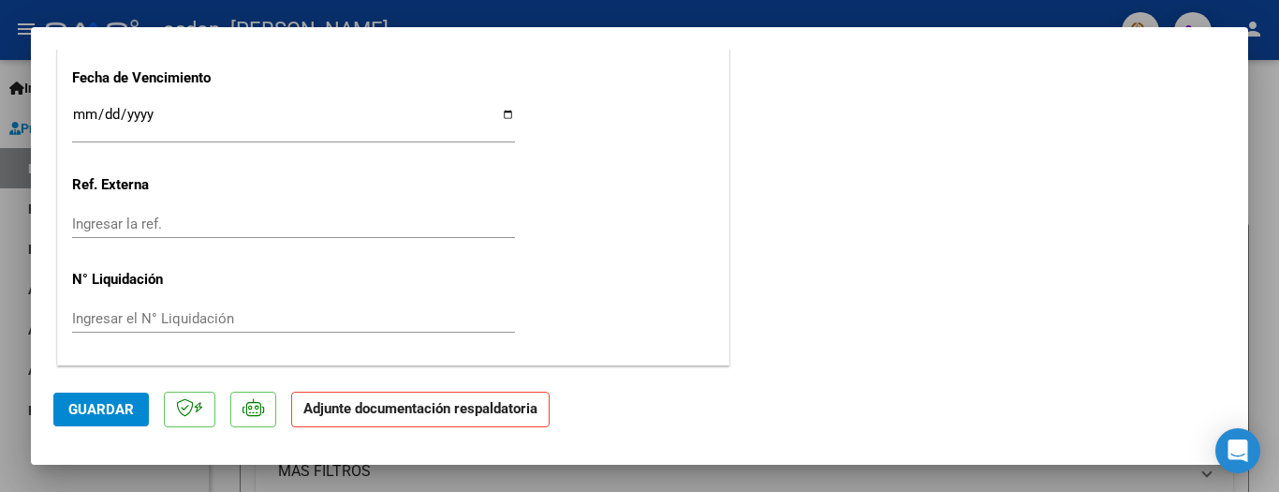
click at [871, 405] on mat-dialog-actions "Guardar Adjunte documentación respaldatoria" at bounding box center [639, 406] width 1173 height 74
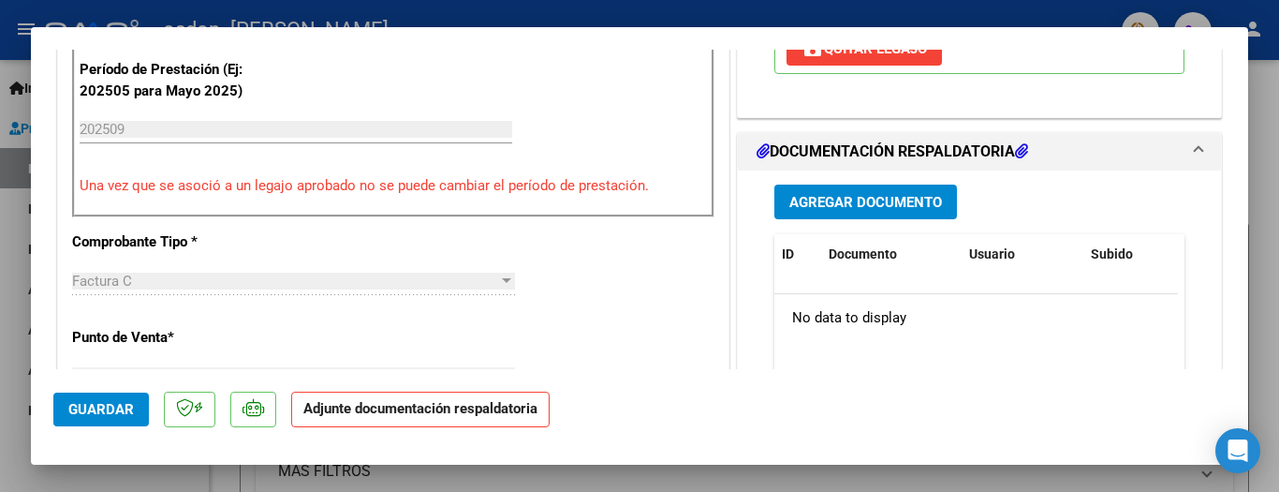
scroll to position [521, 0]
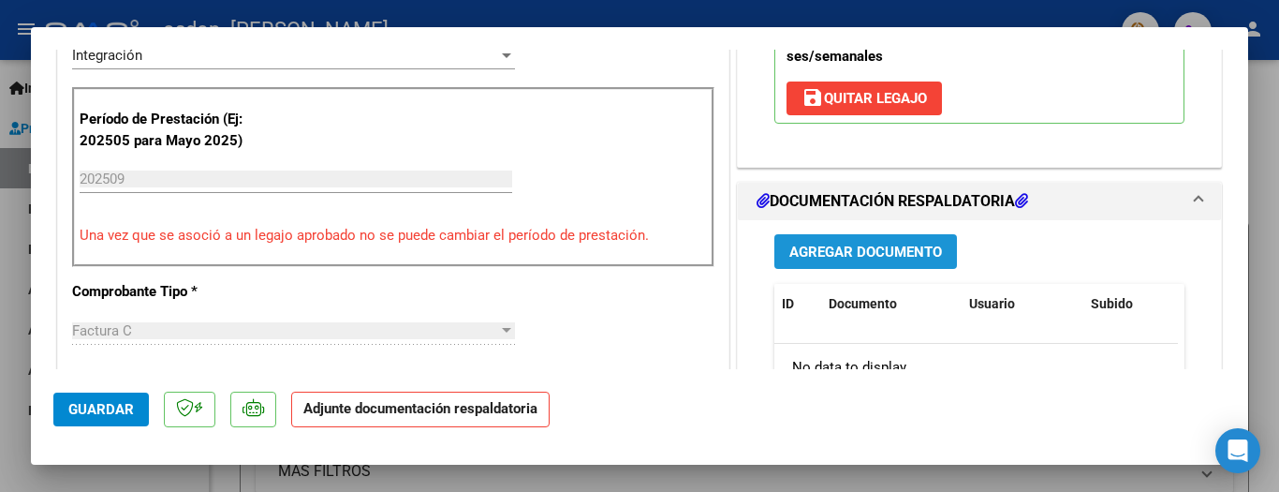
click at [823, 255] on span "Agregar Documento" at bounding box center [866, 252] width 153 height 17
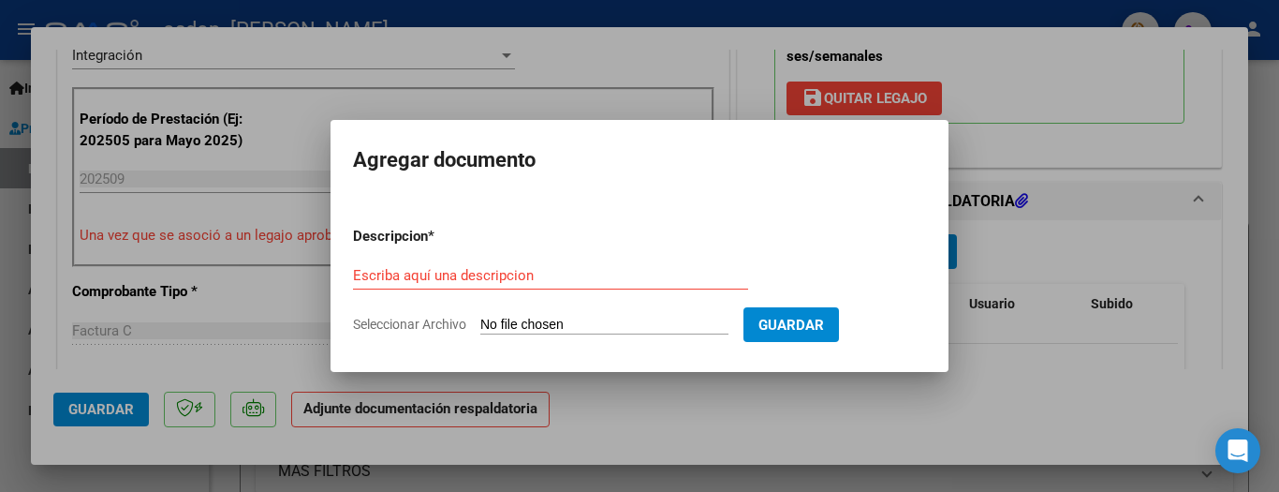
click at [598, 328] on input "Seleccionar Archivo" at bounding box center [604, 326] width 248 height 18
type input "C:\fakepath\asistencia [DATE] [PERSON_NAME].pdf"
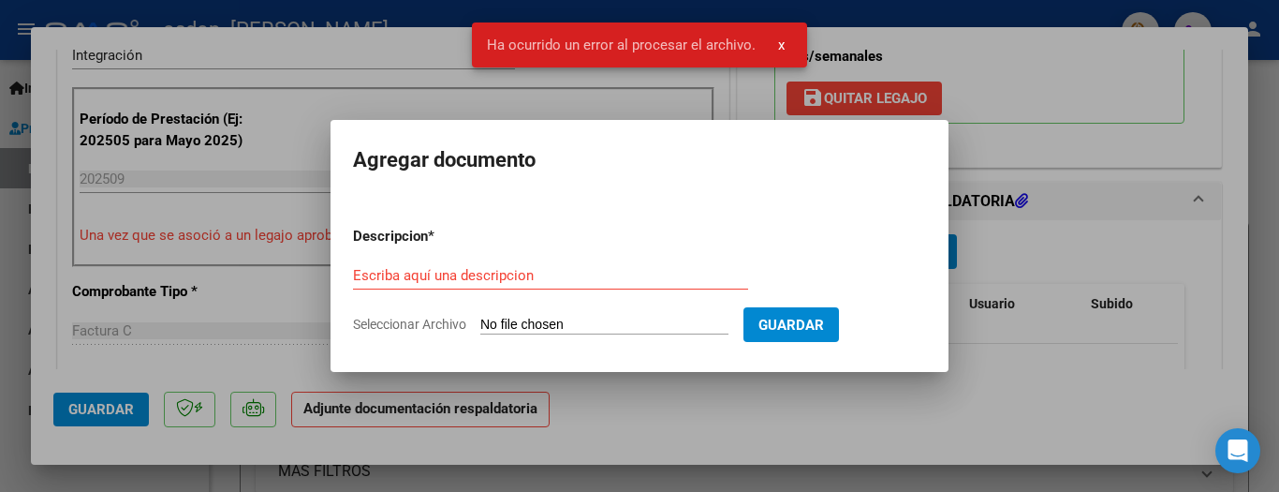
click at [861, 432] on div at bounding box center [639, 246] width 1279 height 492
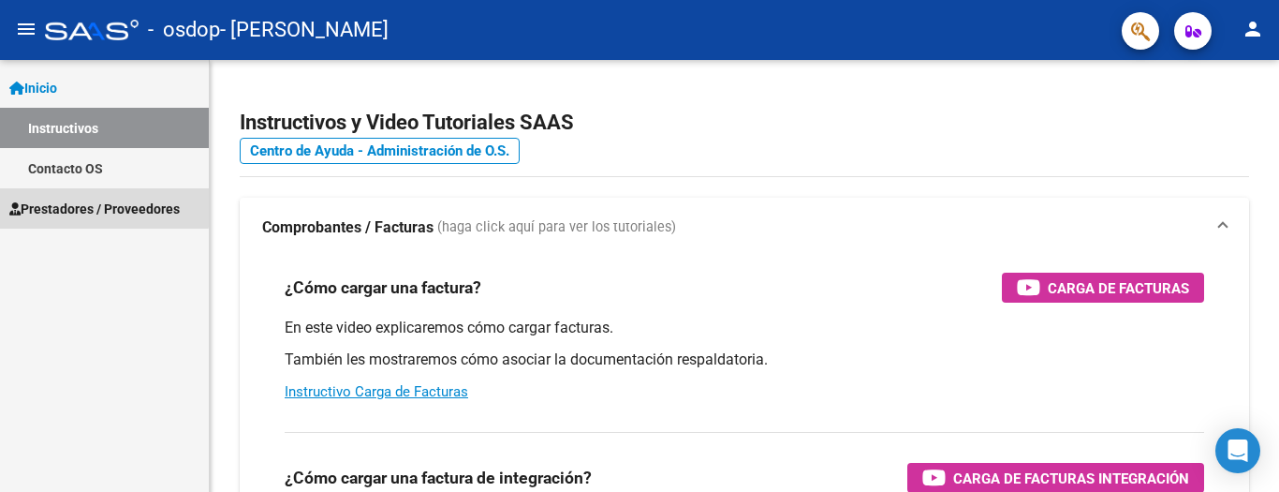
click at [89, 206] on span "Prestadores / Proveedores" at bounding box center [94, 209] width 170 height 21
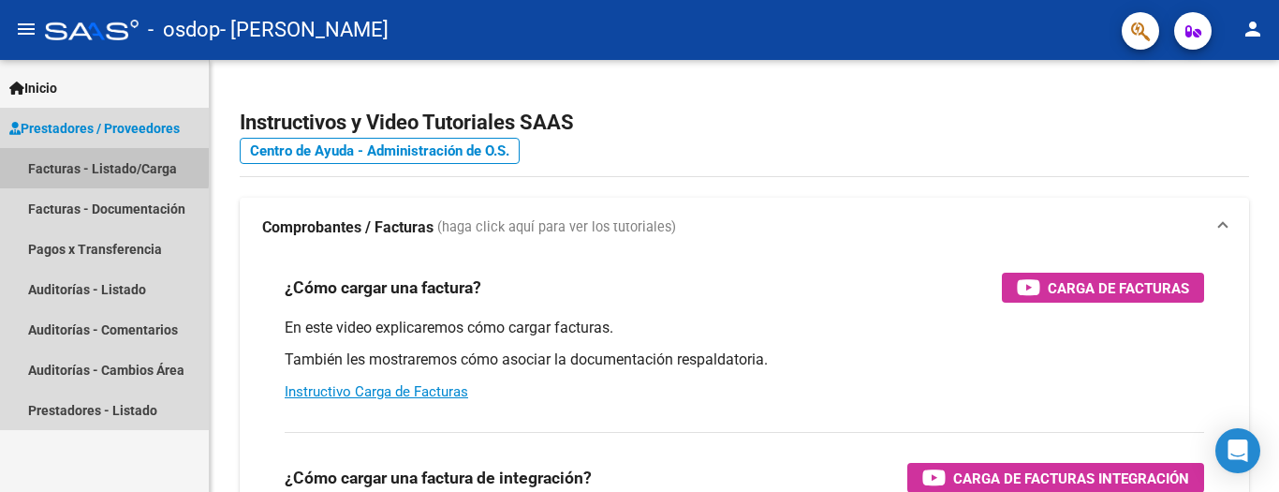
click at [61, 163] on link "Facturas - Listado/Carga" at bounding box center [104, 168] width 209 height 40
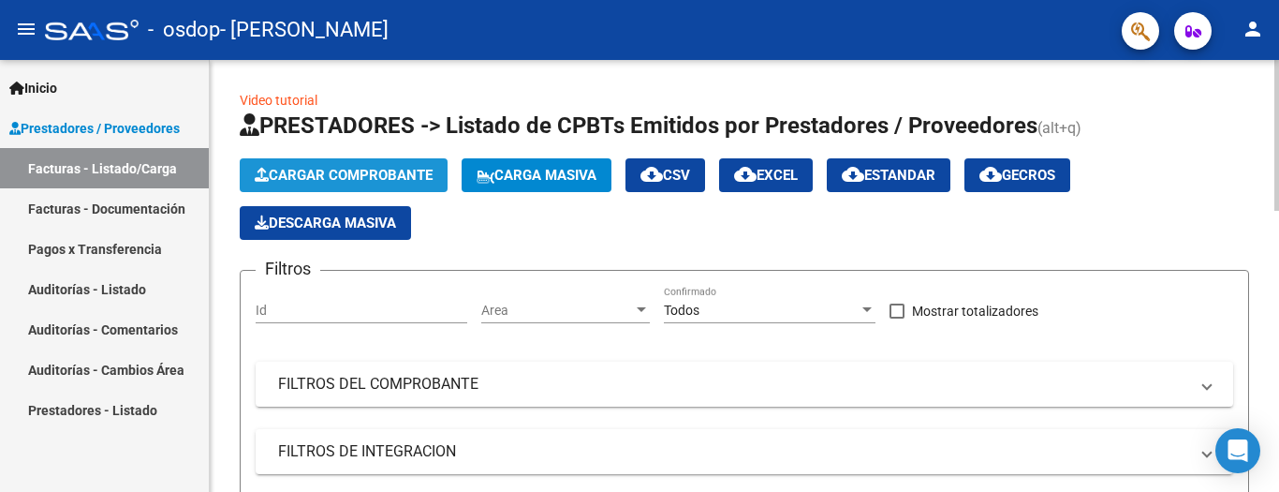
click at [358, 170] on span "Cargar Comprobante" at bounding box center [344, 175] width 178 height 17
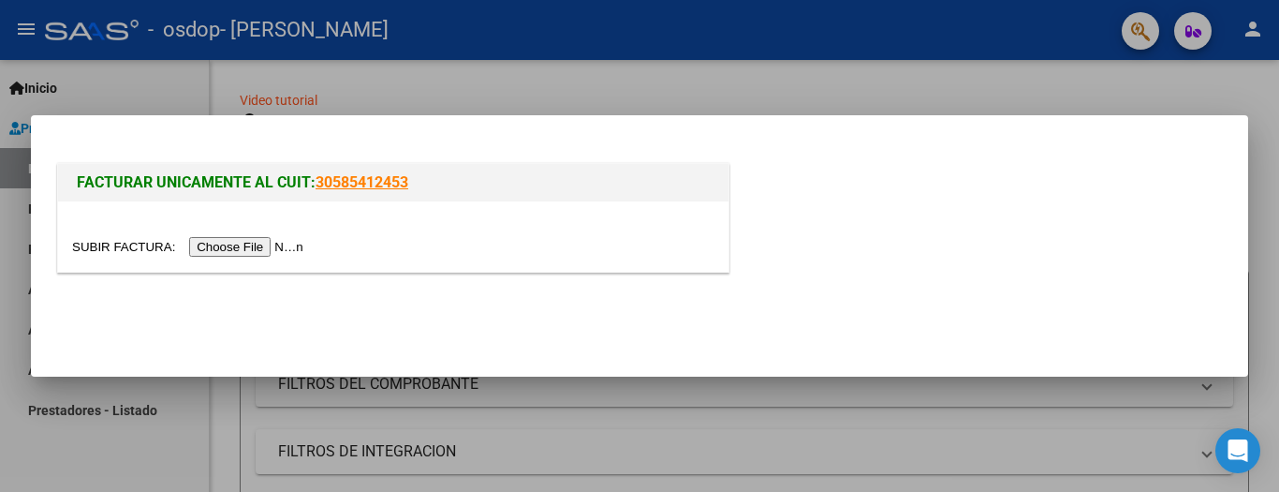
click at [278, 253] on input "file" at bounding box center [190, 247] width 237 height 20
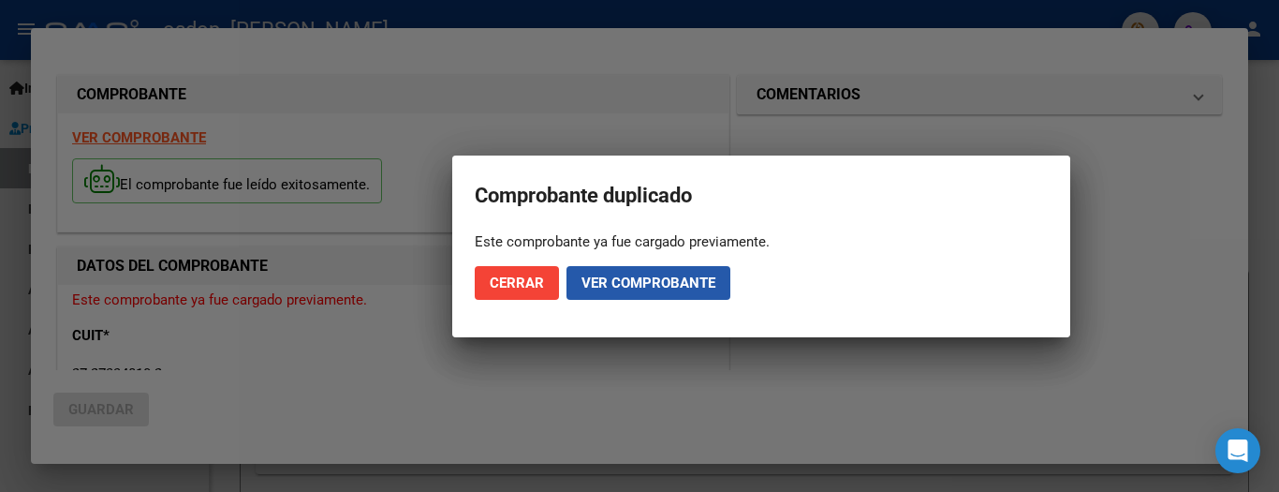
click at [651, 292] on button "Ver comprobante" at bounding box center [649, 283] width 164 height 34
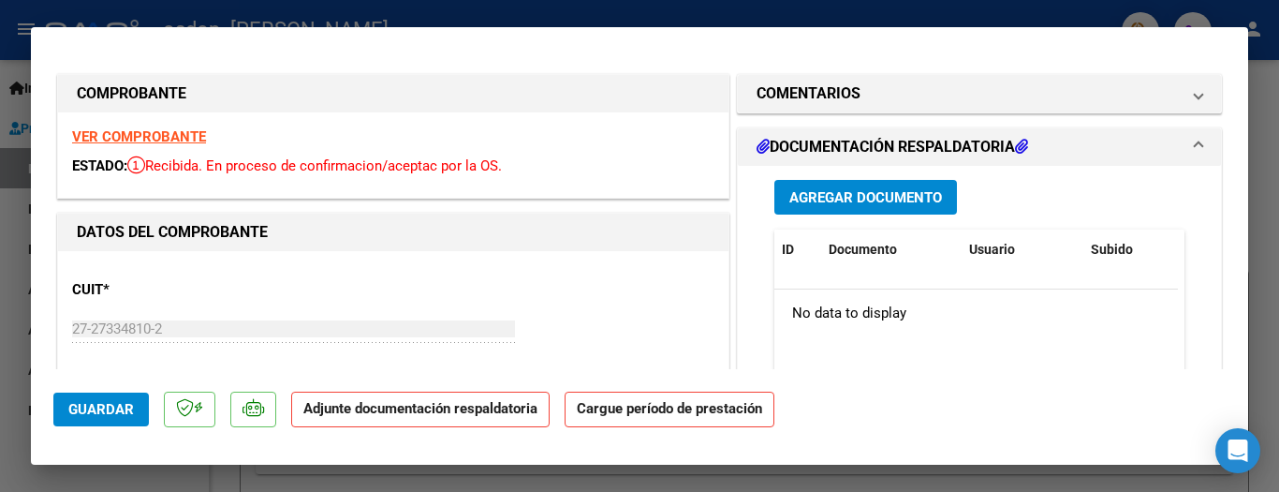
click at [850, 197] on span "Agregar Documento" at bounding box center [866, 197] width 153 height 17
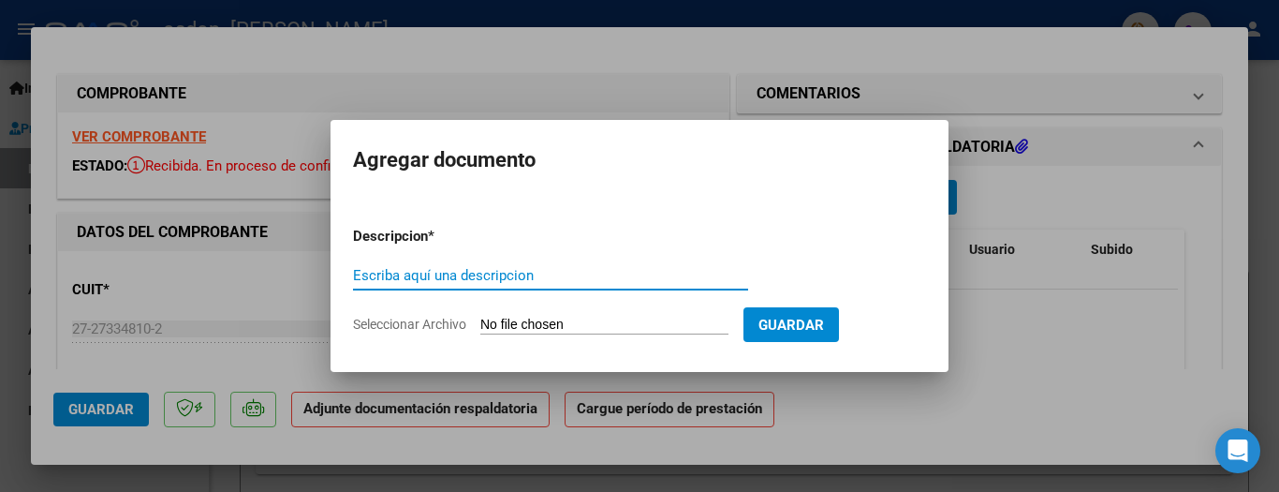
click at [616, 317] on input "Seleccionar Archivo" at bounding box center [604, 326] width 248 height 18
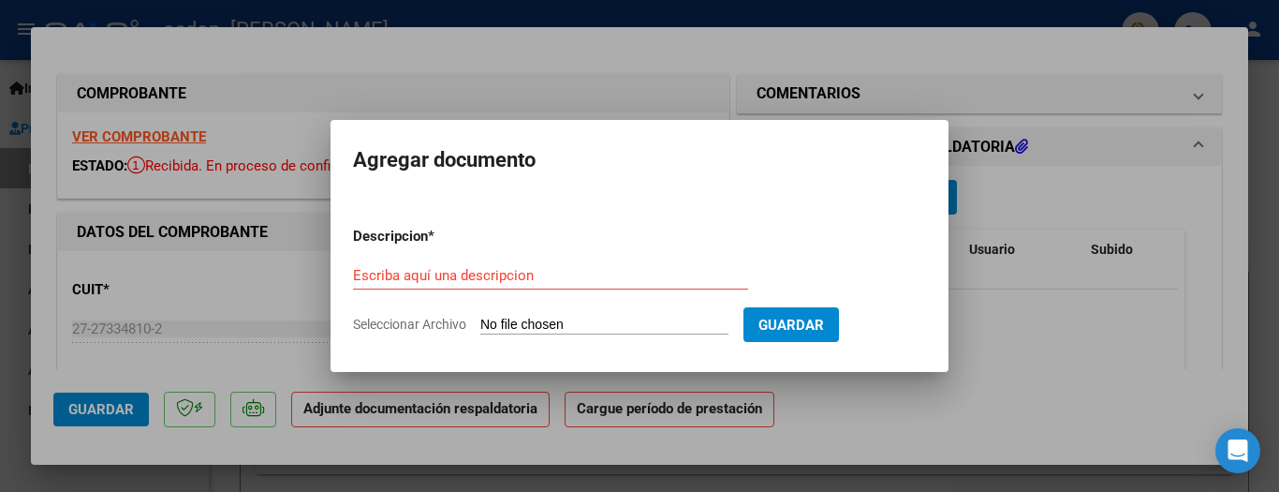
type input "C:\fakepath\asistencia [DATE] [PERSON_NAME].pdf"
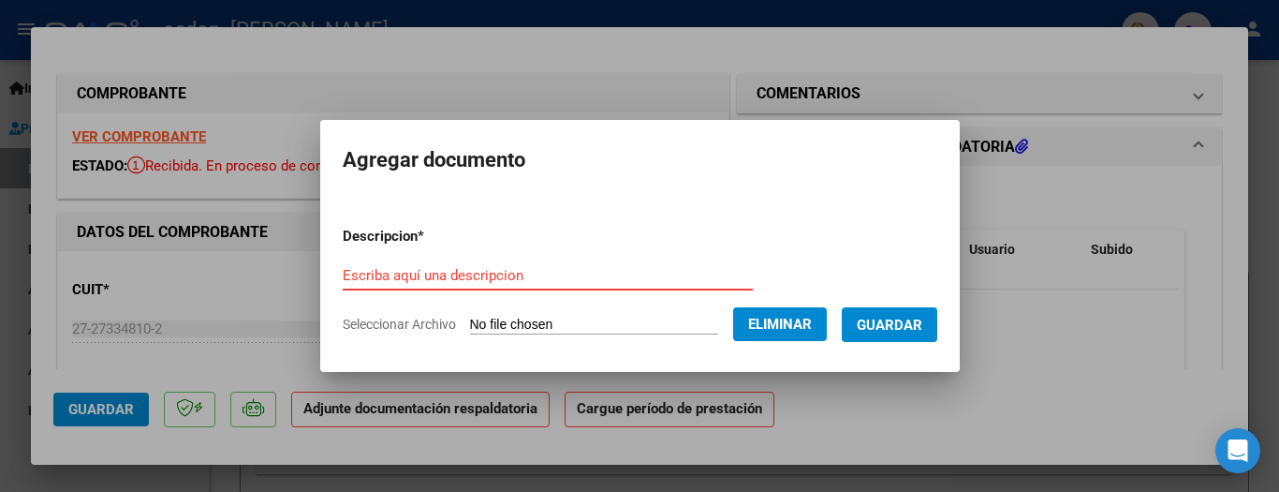
click at [442, 274] on input "Escriba aquí una descripcion" at bounding box center [548, 275] width 410 height 17
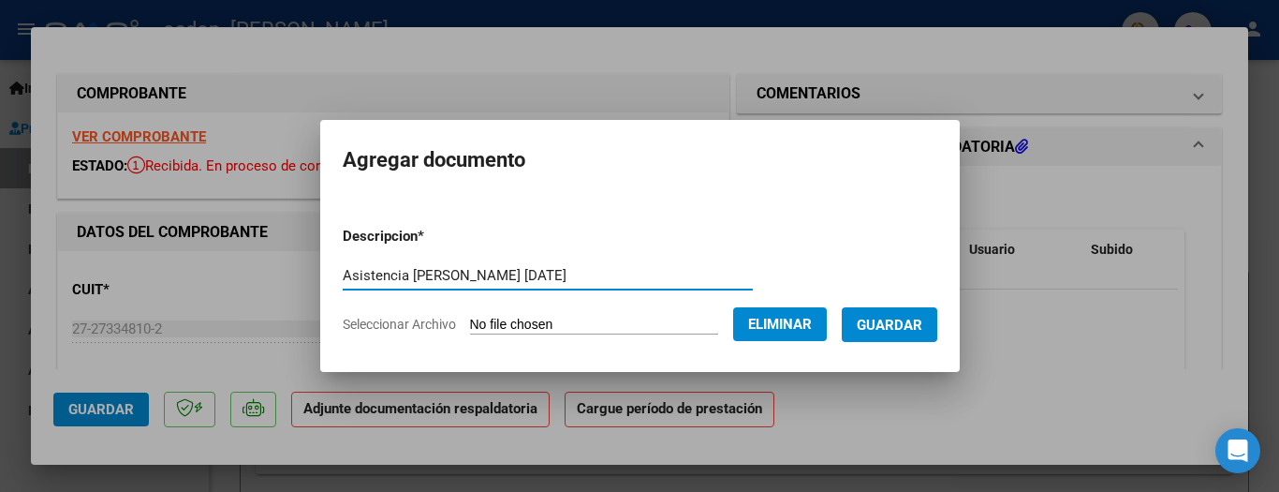
type input "Asistencia [PERSON_NAME] [DATE]"
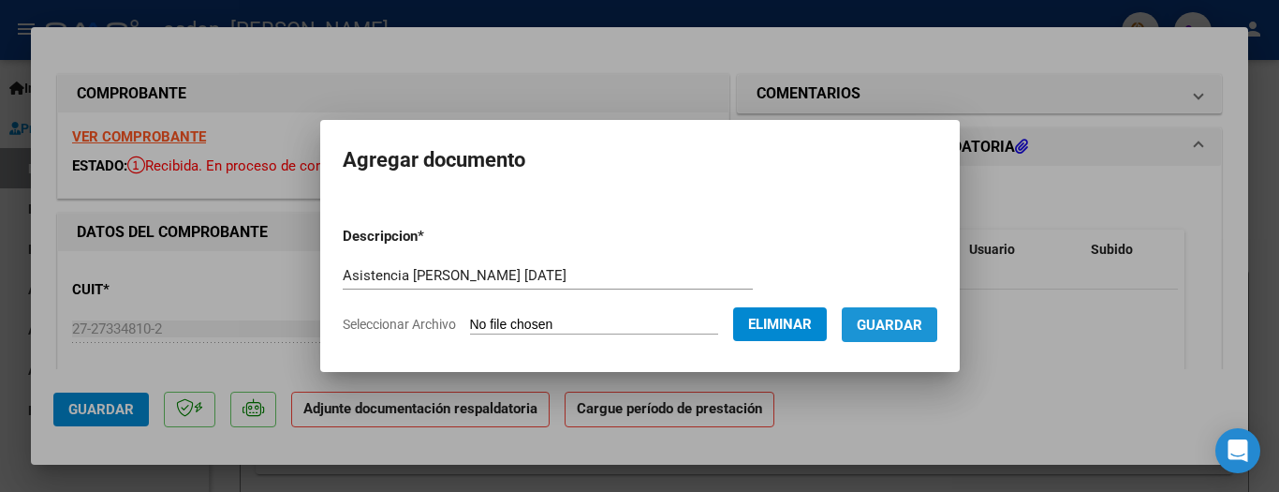
click at [888, 321] on span "Guardar" at bounding box center [890, 325] width 66 height 17
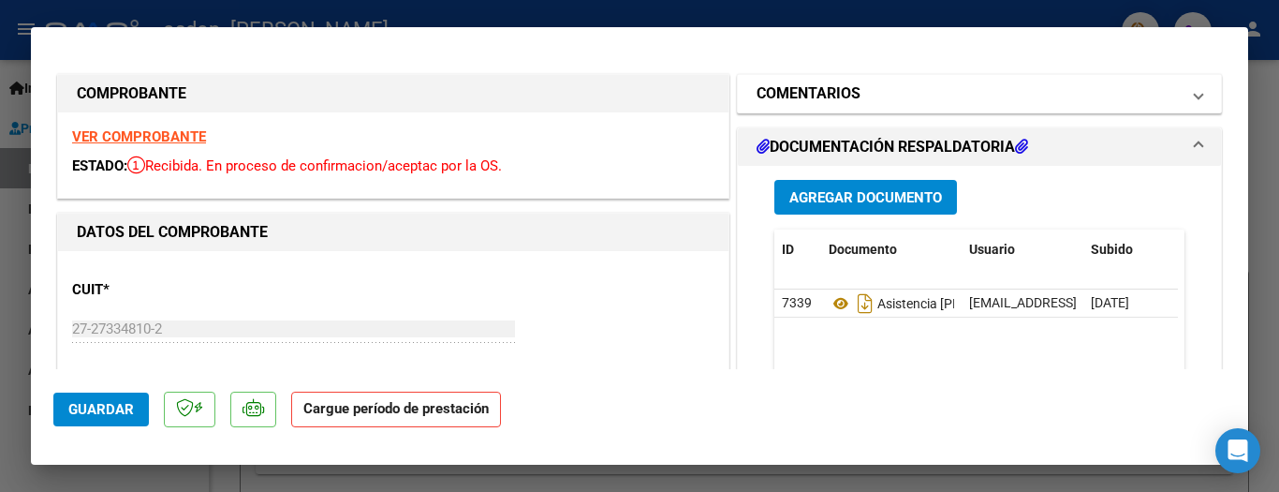
click at [1195, 96] on span at bounding box center [1198, 93] width 7 height 22
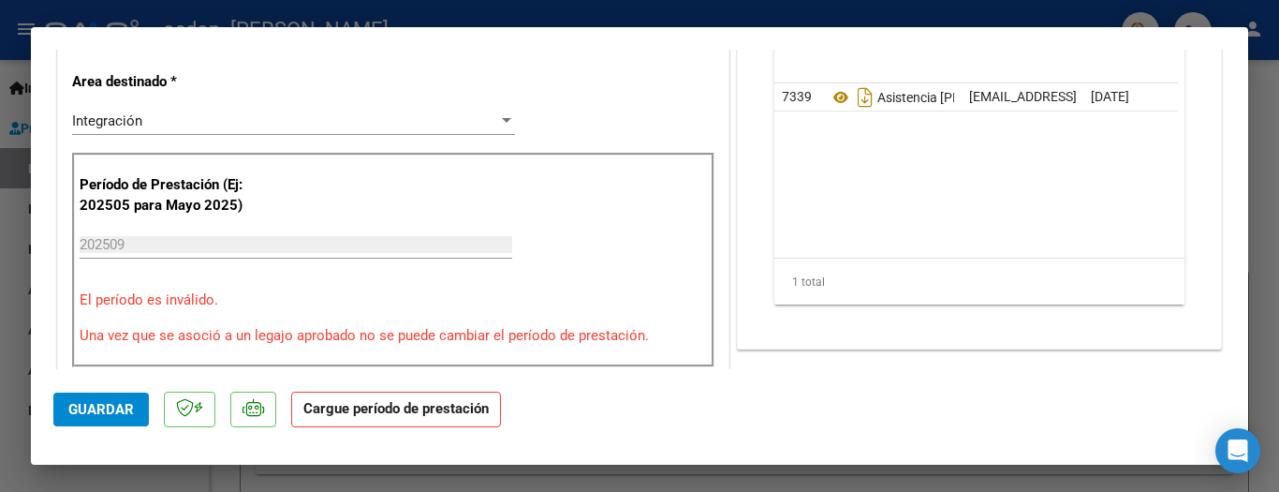
scroll to position [312, 0]
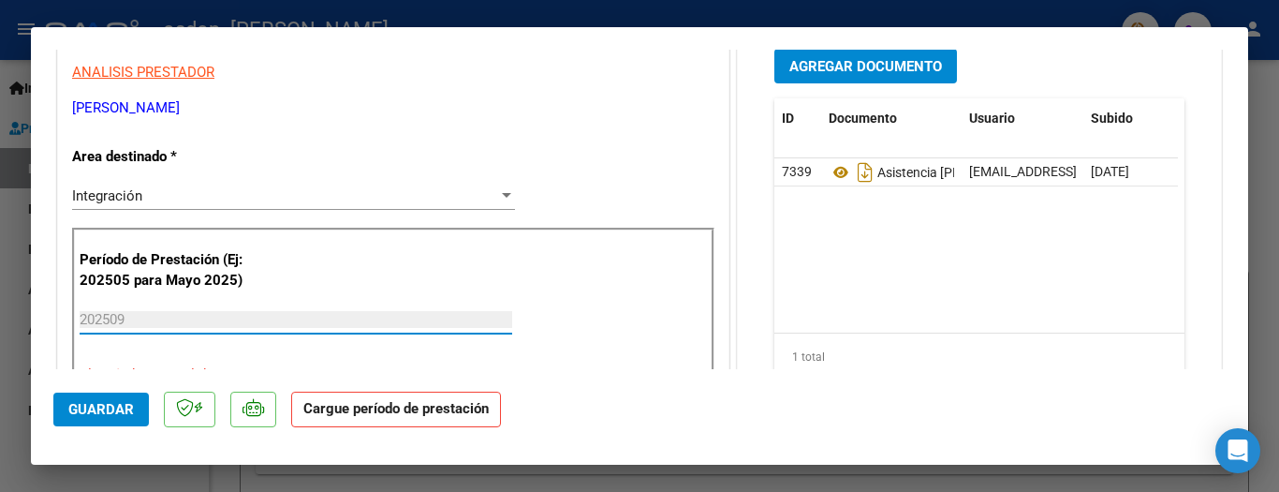
click at [108, 316] on input "202509" at bounding box center [296, 319] width 433 height 17
click at [122, 320] on input "202509" at bounding box center [296, 319] width 433 height 17
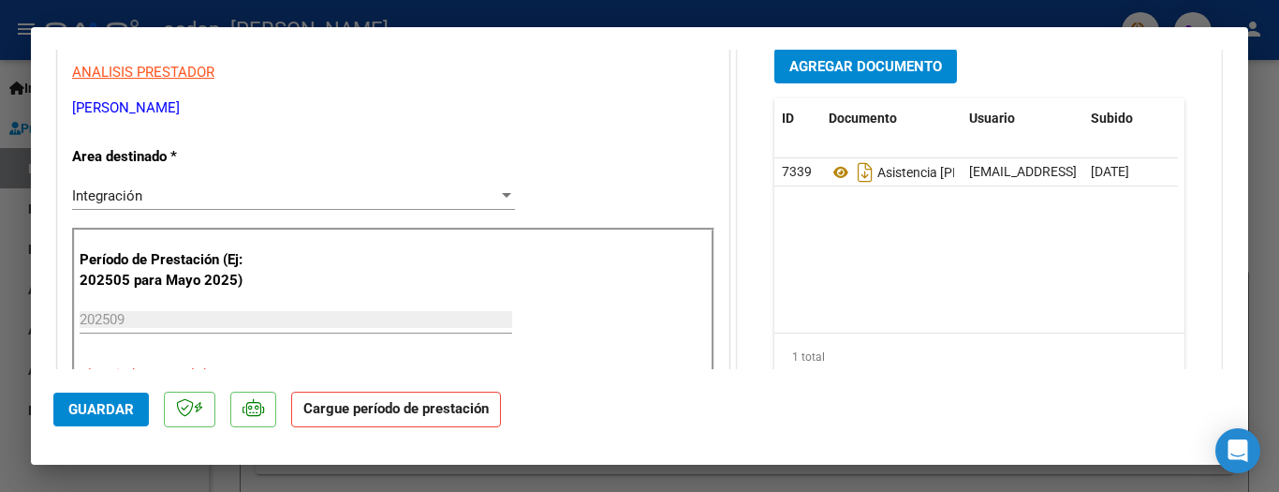
click at [441, 417] on strong "Cargue período de prestación" at bounding box center [396, 410] width 210 height 37
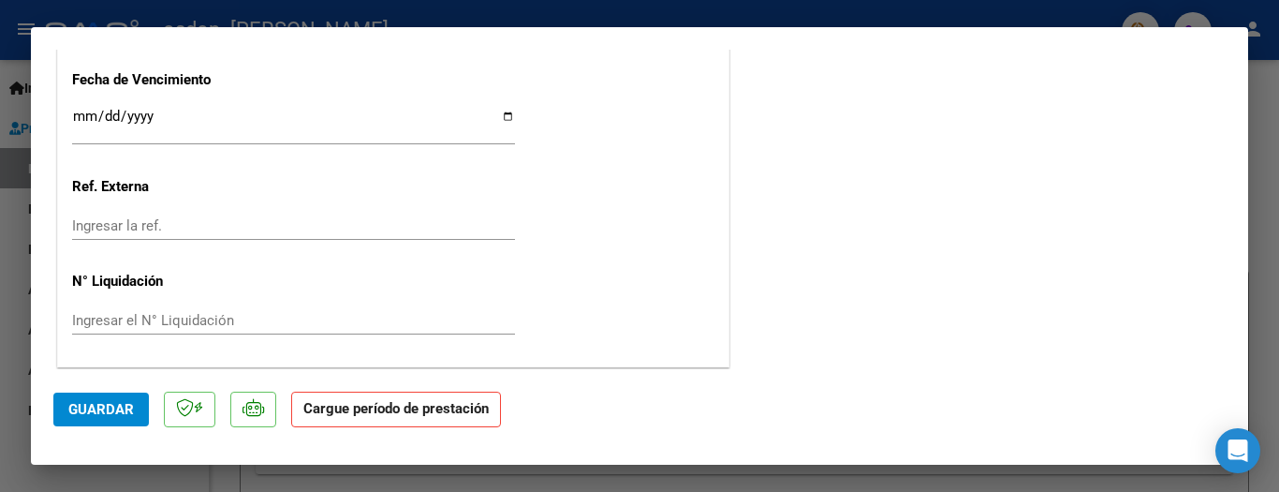
scroll to position [1323, 0]
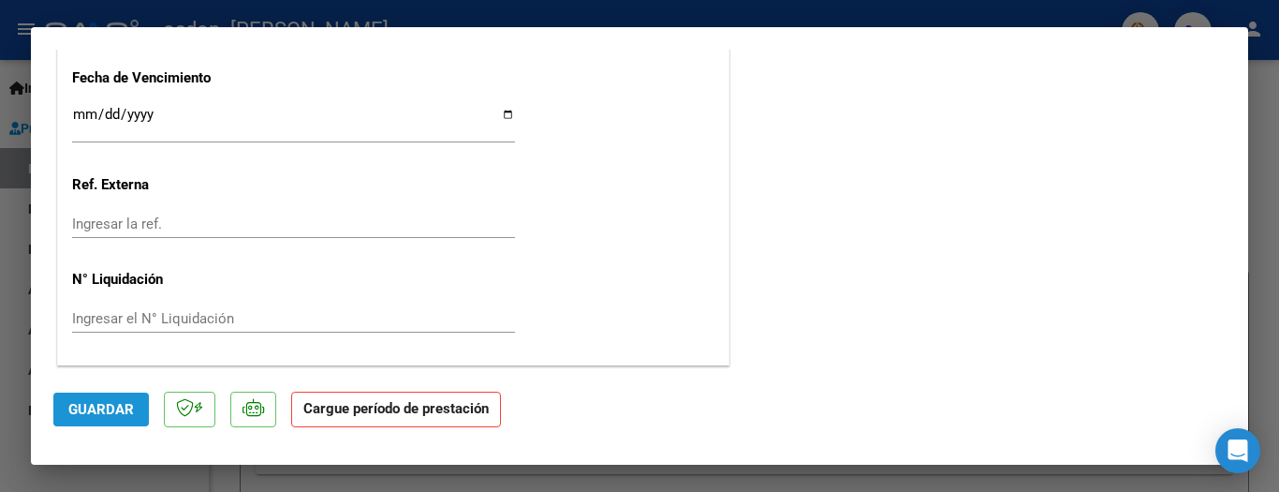
click at [119, 406] on span "Guardar" at bounding box center [101, 409] width 66 height 17
click at [111, 418] on span "Guardar" at bounding box center [101, 409] width 66 height 17
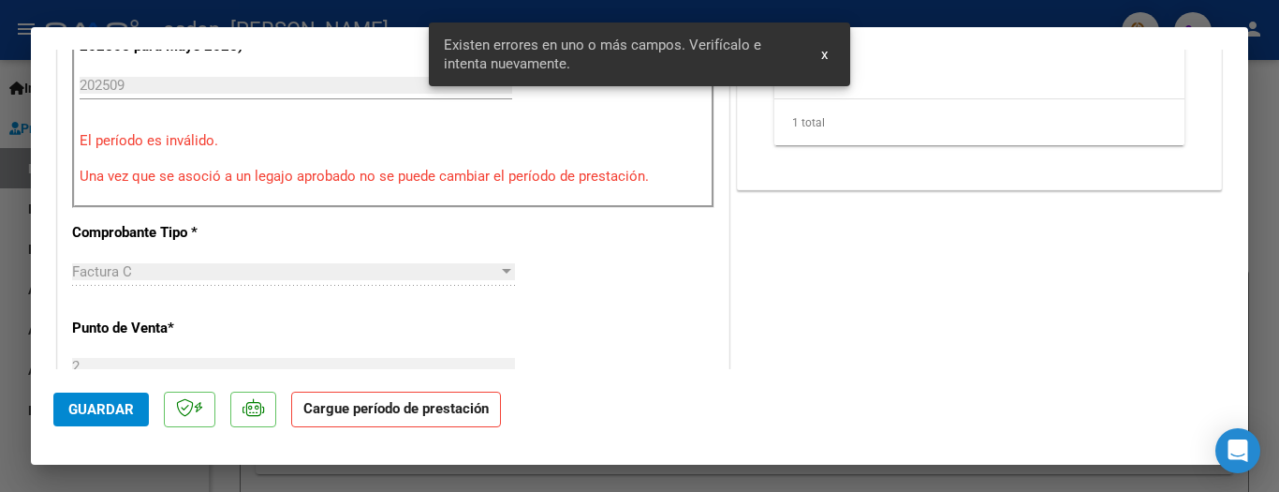
scroll to position [403, 0]
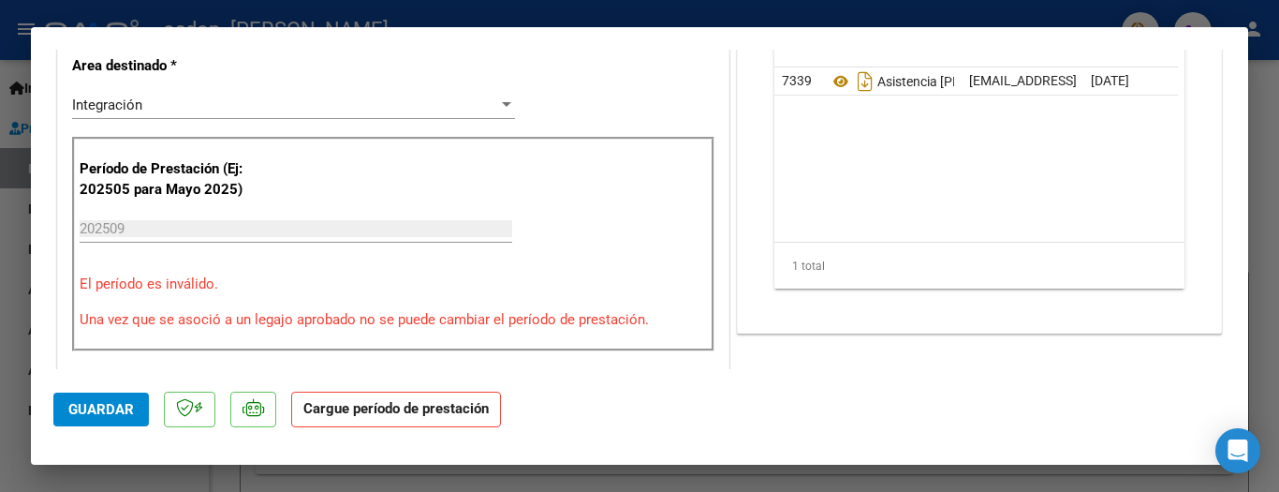
click at [167, 281] on p "El período es inválido." at bounding box center [394, 284] width 628 height 22
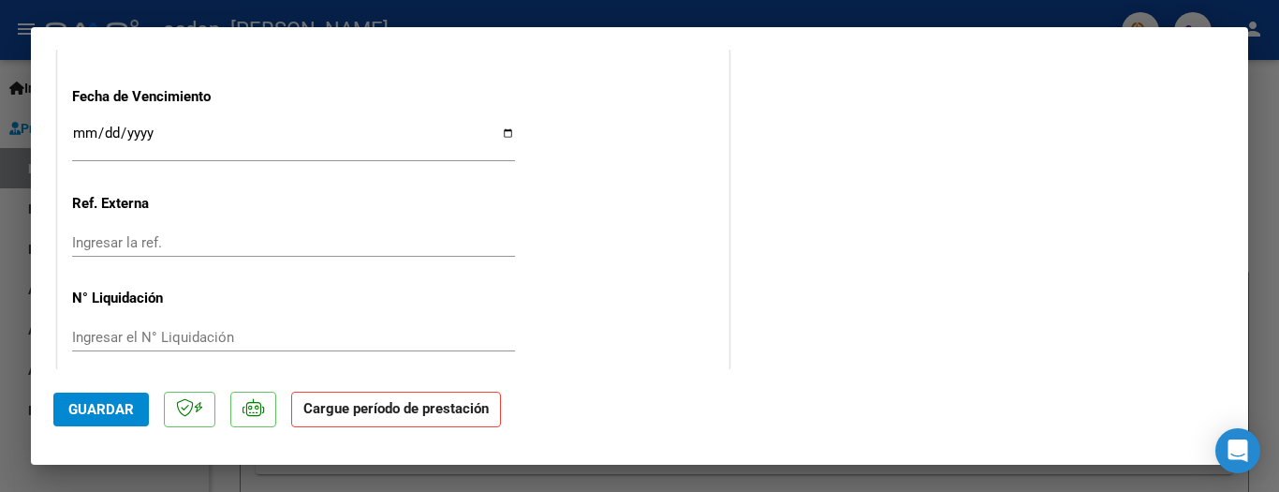
scroll to position [1286, 0]
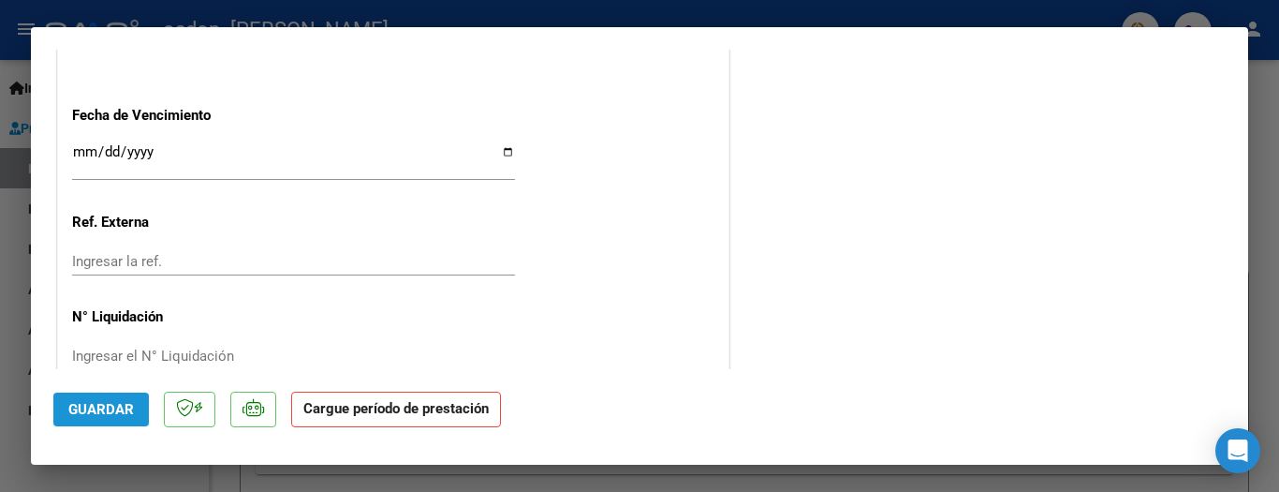
click at [100, 405] on span "Guardar" at bounding box center [101, 409] width 66 height 17
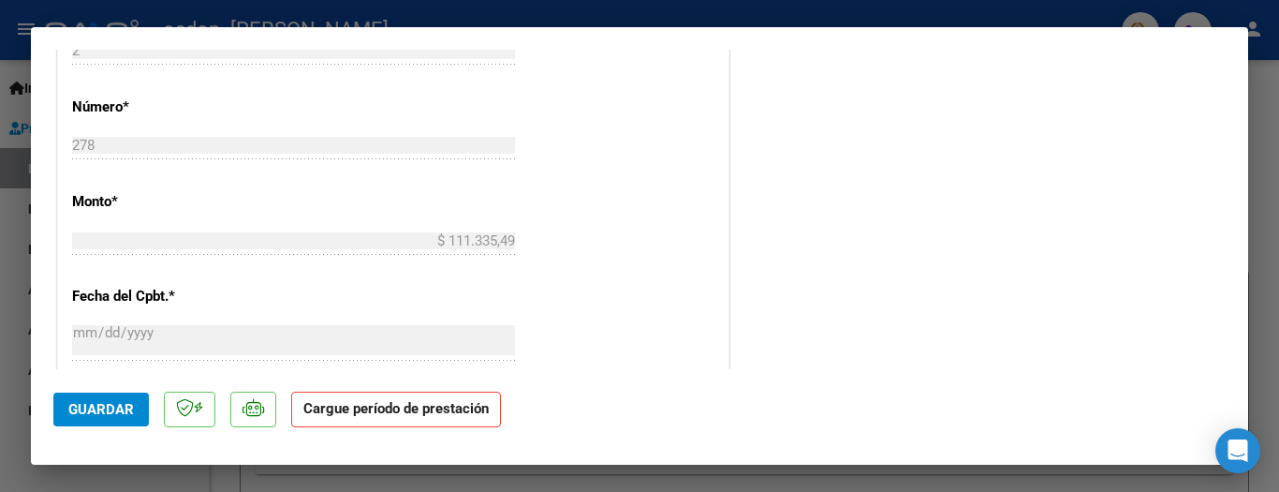
scroll to position [962, 0]
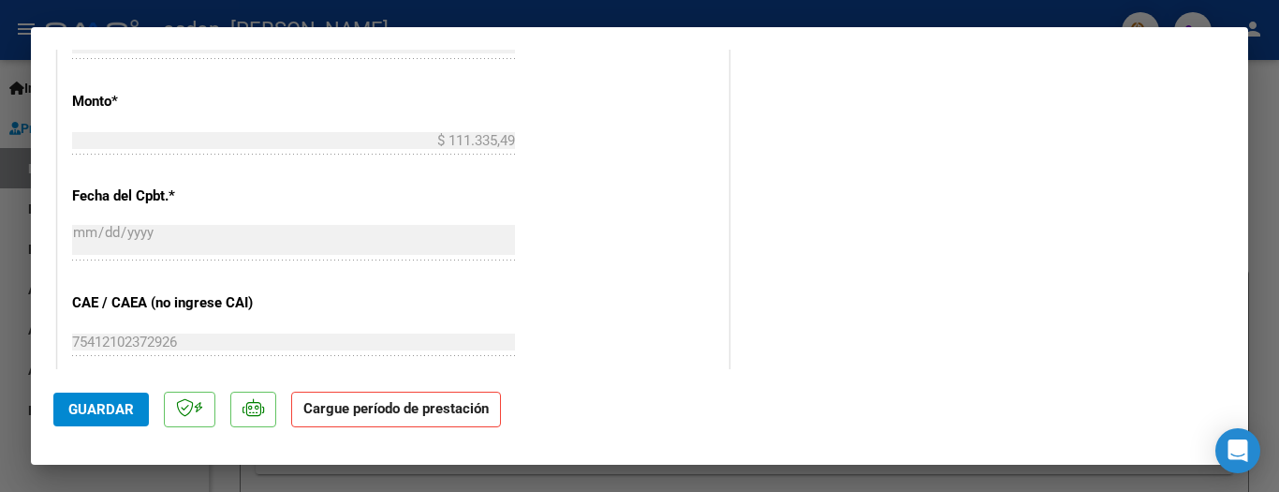
drag, startPoint x: 1278, startPoint y: 91, endPoint x: 1271, endPoint y: 108, distance: 18.4
click at [1271, 108] on div at bounding box center [639, 246] width 1279 height 492
type input "$ 0,00"
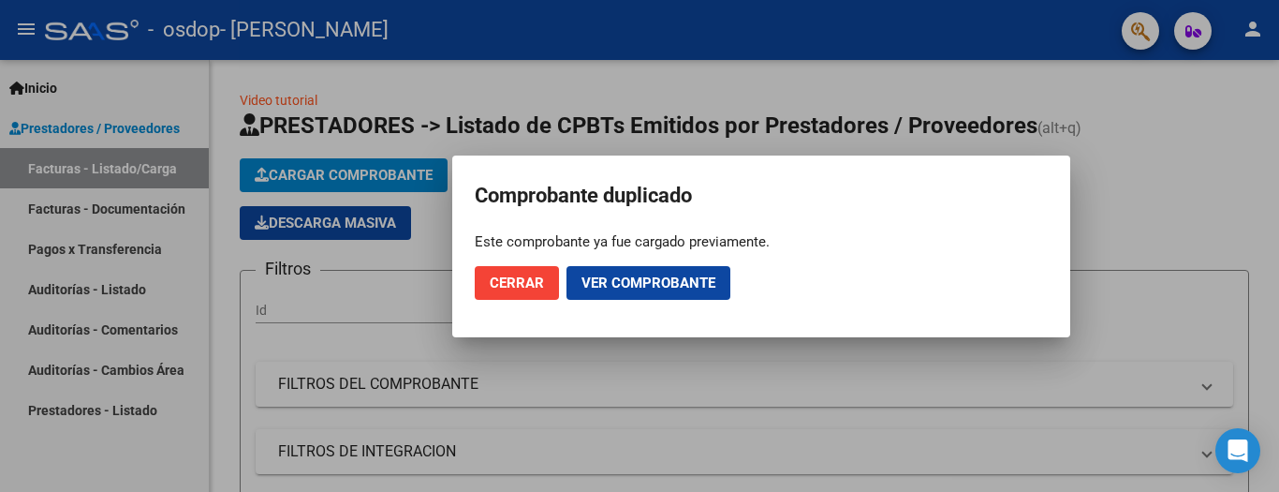
click at [1271, 108] on div at bounding box center [639, 246] width 1279 height 492
